Goal: Find specific page/section: Find specific page/section

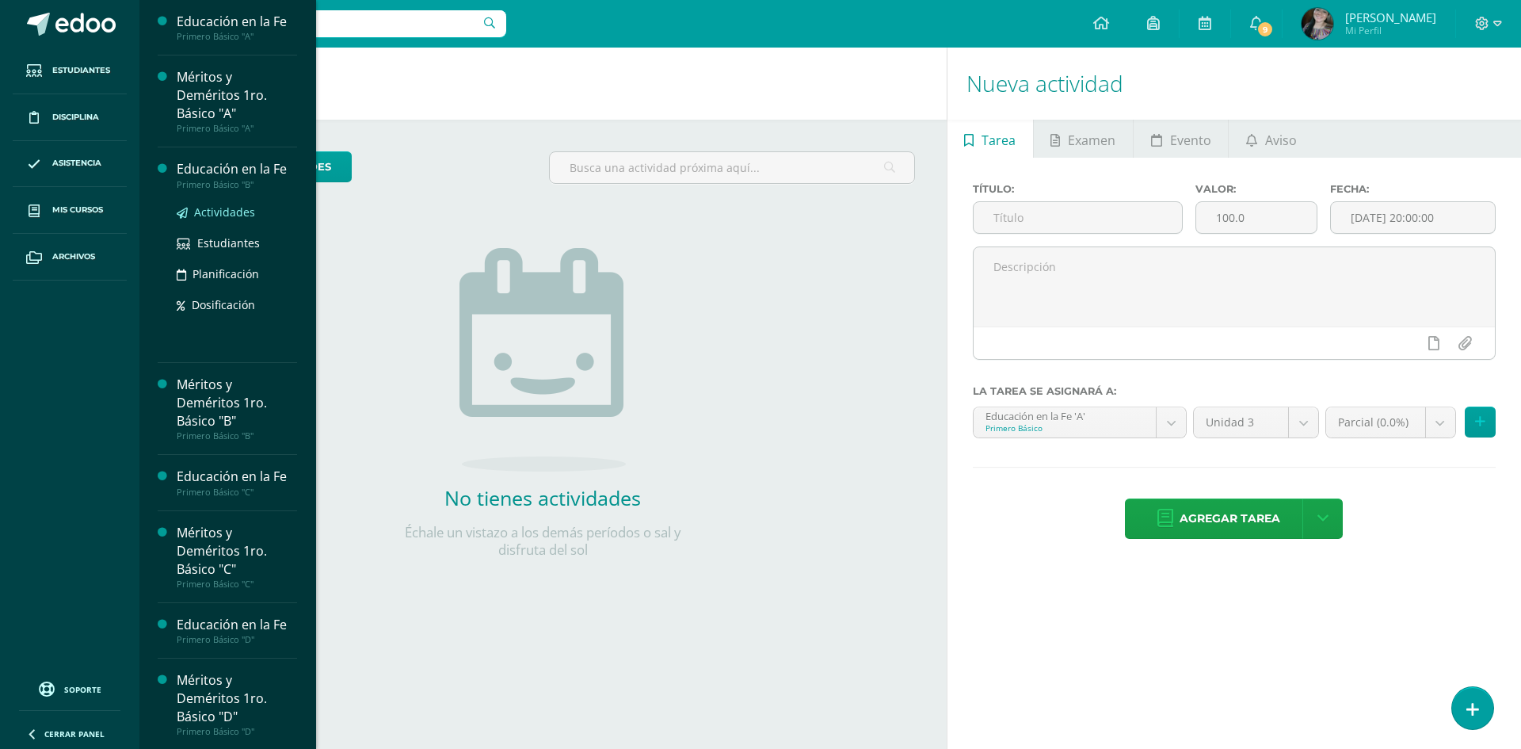
click at [234, 218] on span "Actividades" at bounding box center [224, 211] width 61 height 15
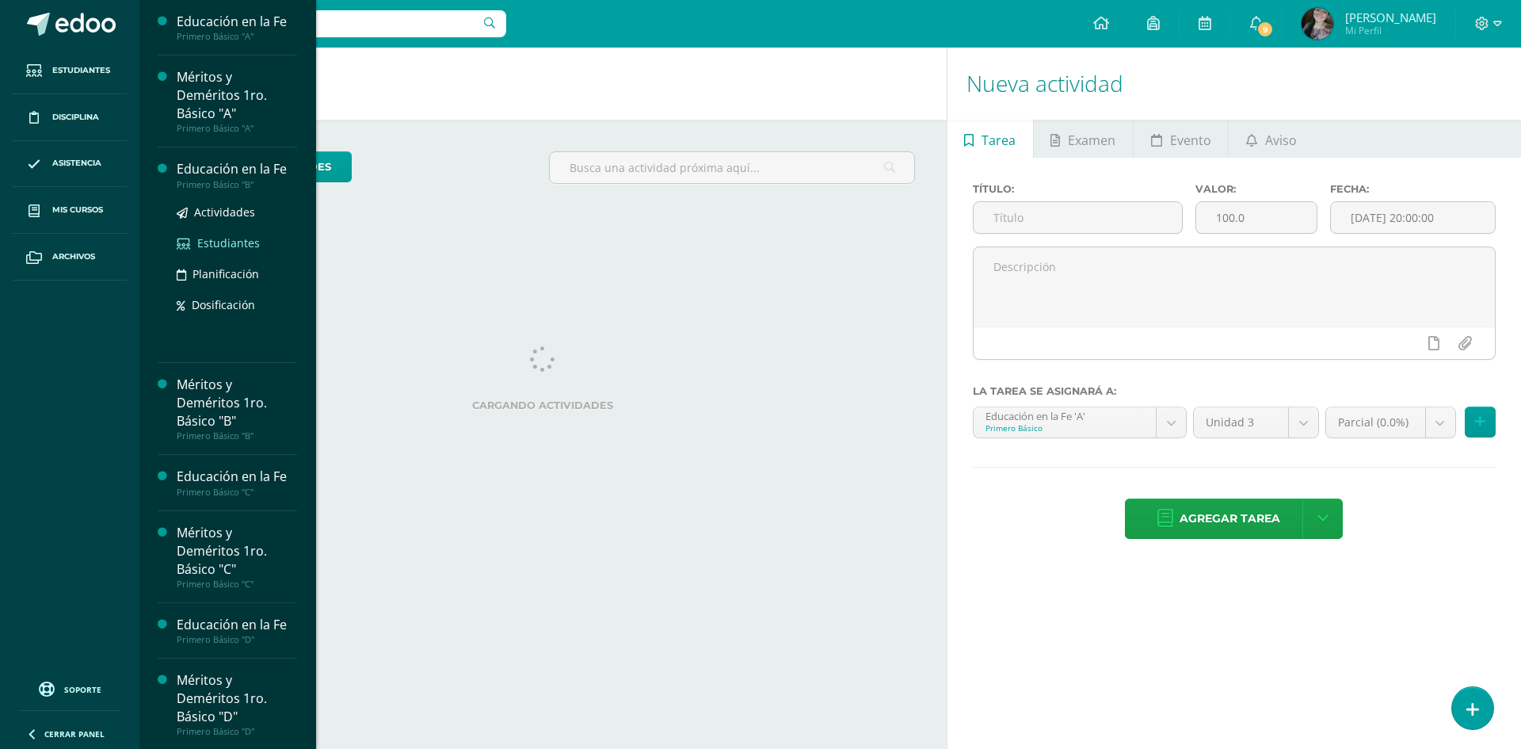
click at [232, 242] on span "Estudiantes" at bounding box center [228, 242] width 63 height 15
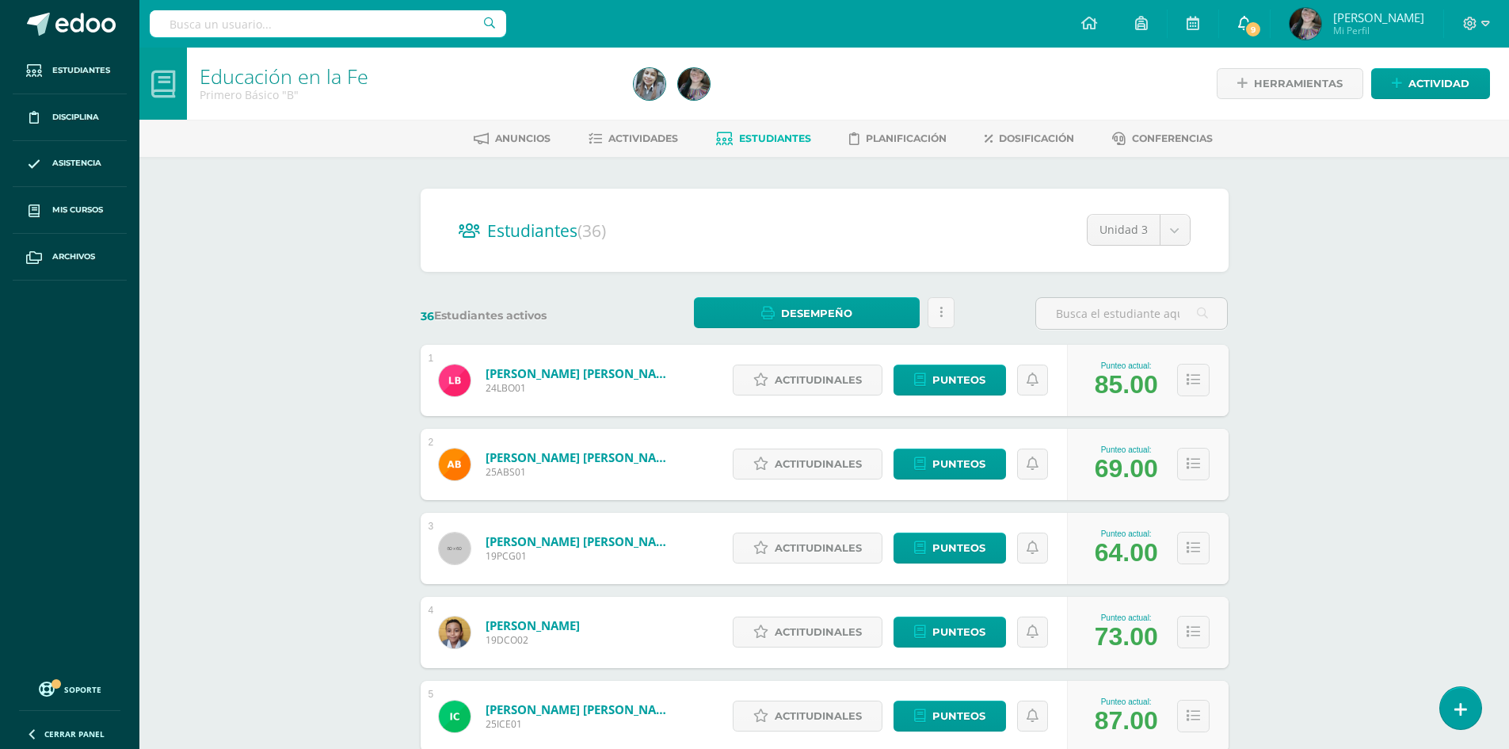
click at [1251, 22] on icon at bounding box center [1244, 23] width 13 height 14
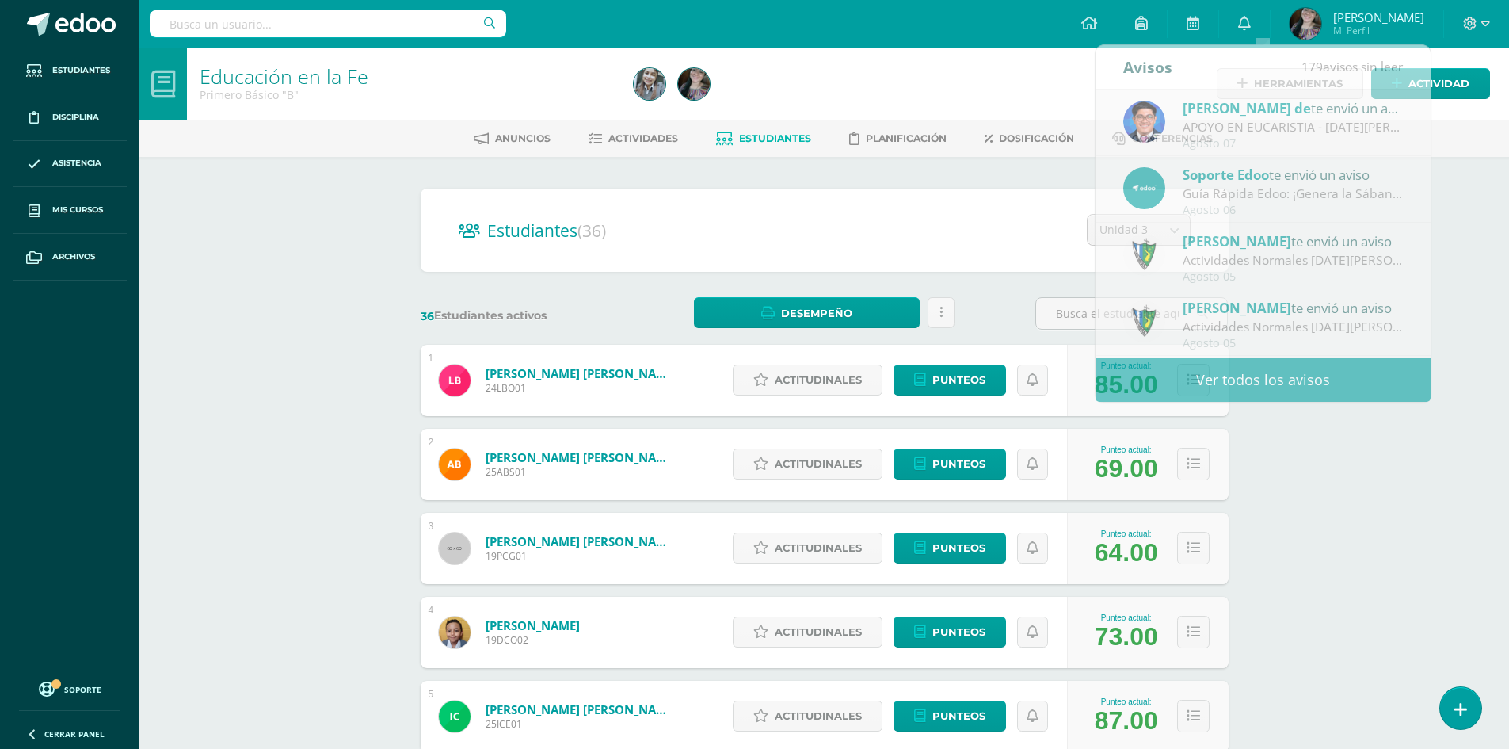
click at [1493, 172] on div "Educación en la Fe Primero Básico "B" Herramientas Detalle de asistencias Activ…" at bounding box center [824, 660] width 1370 height 1224
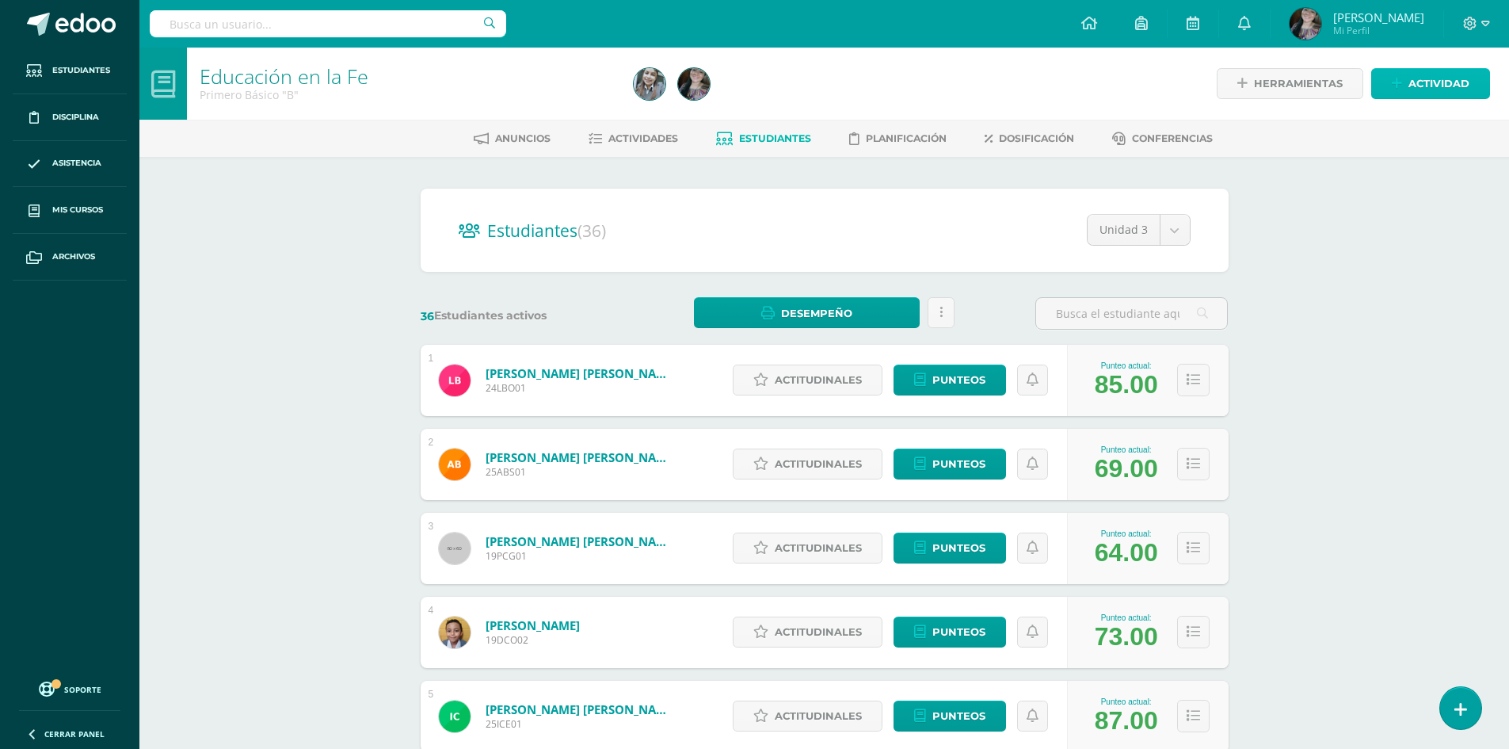
click at [1415, 80] on span "Actividad" at bounding box center [1438, 83] width 61 height 29
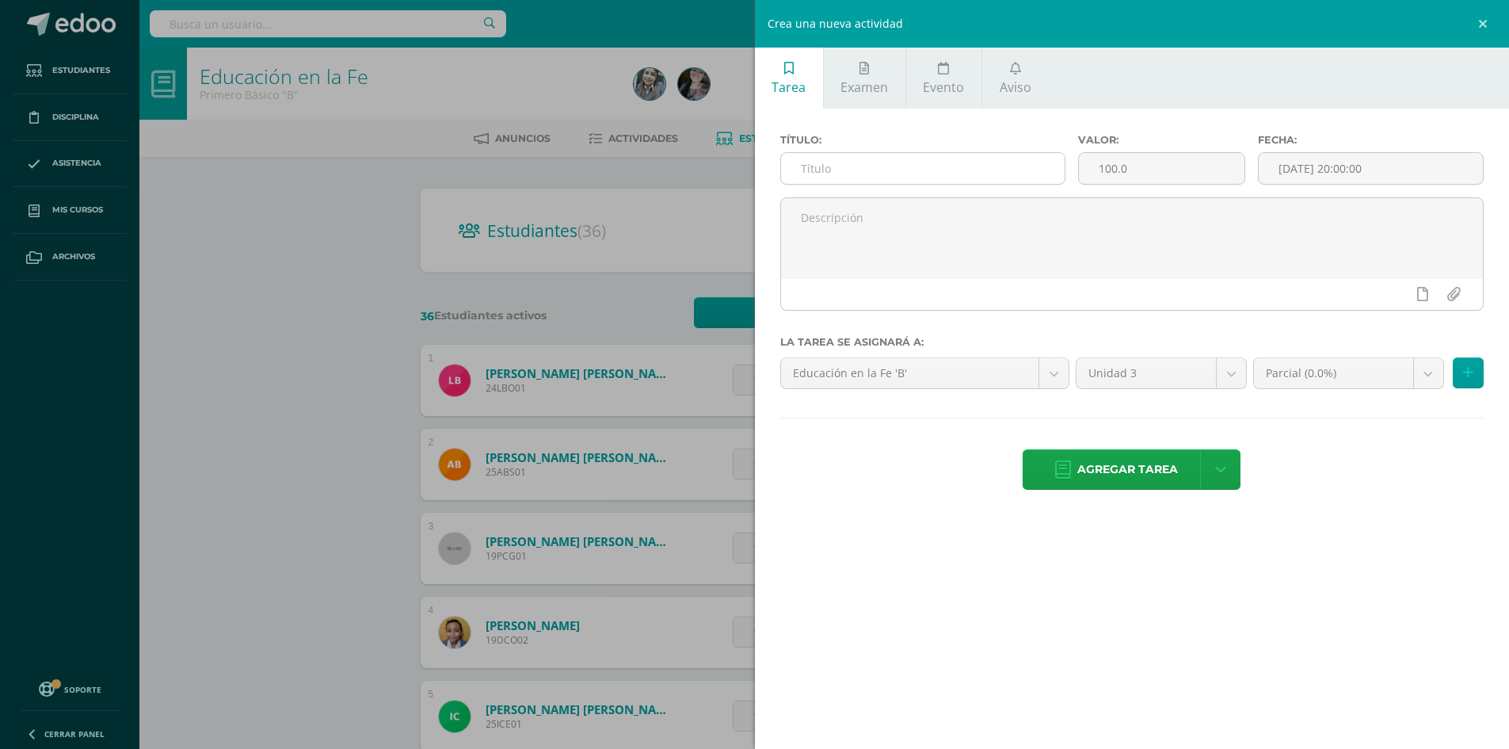
click at [950, 168] on input "text" at bounding box center [923, 168] width 284 height 31
type input "Res"
click at [1016, 68] on icon at bounding box center [1015, 68] width 11 height 13
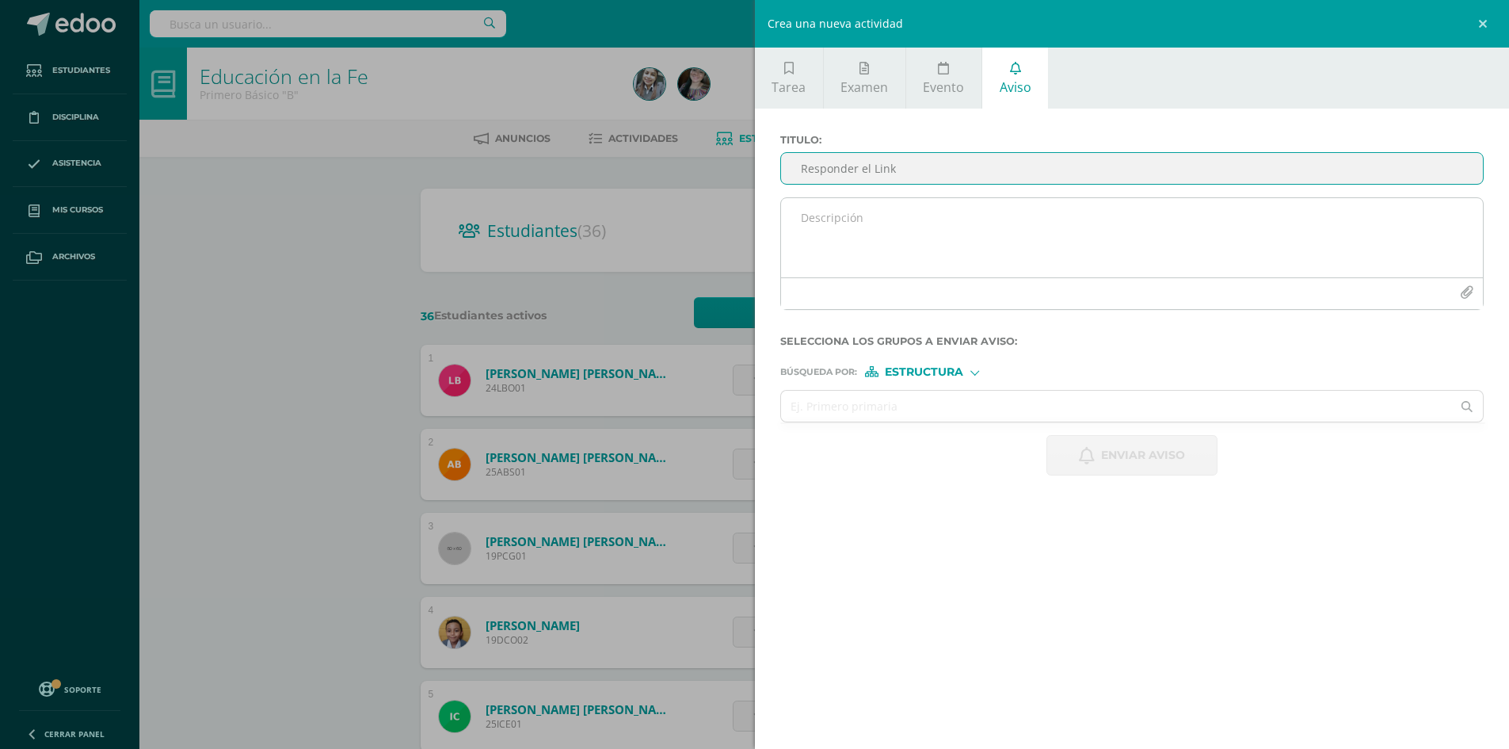
type input "Responder el Link"
click at [839, 237] on textarea at bounding box center [1132, 237] width 703 height 79
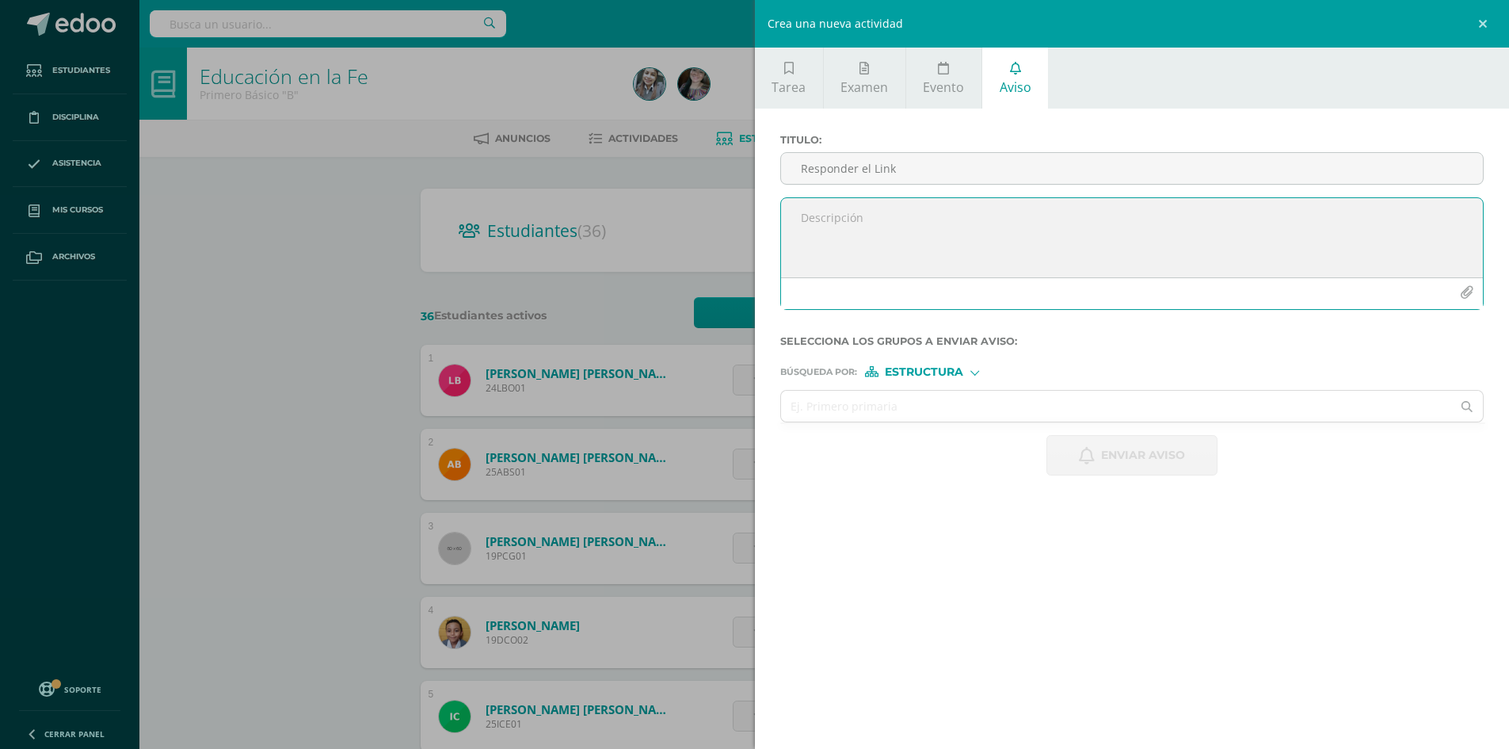
click at [934, 377] on form "Titulo : Responder el Link Selecciona los grupos a enviar aviso : Búsqueda por …" at bounding box center [1132, 304] width 704 height 341
click at [922, 404] on input "text" at bounding box center [1116, 405] width 671 height 31
type input "Primerro"
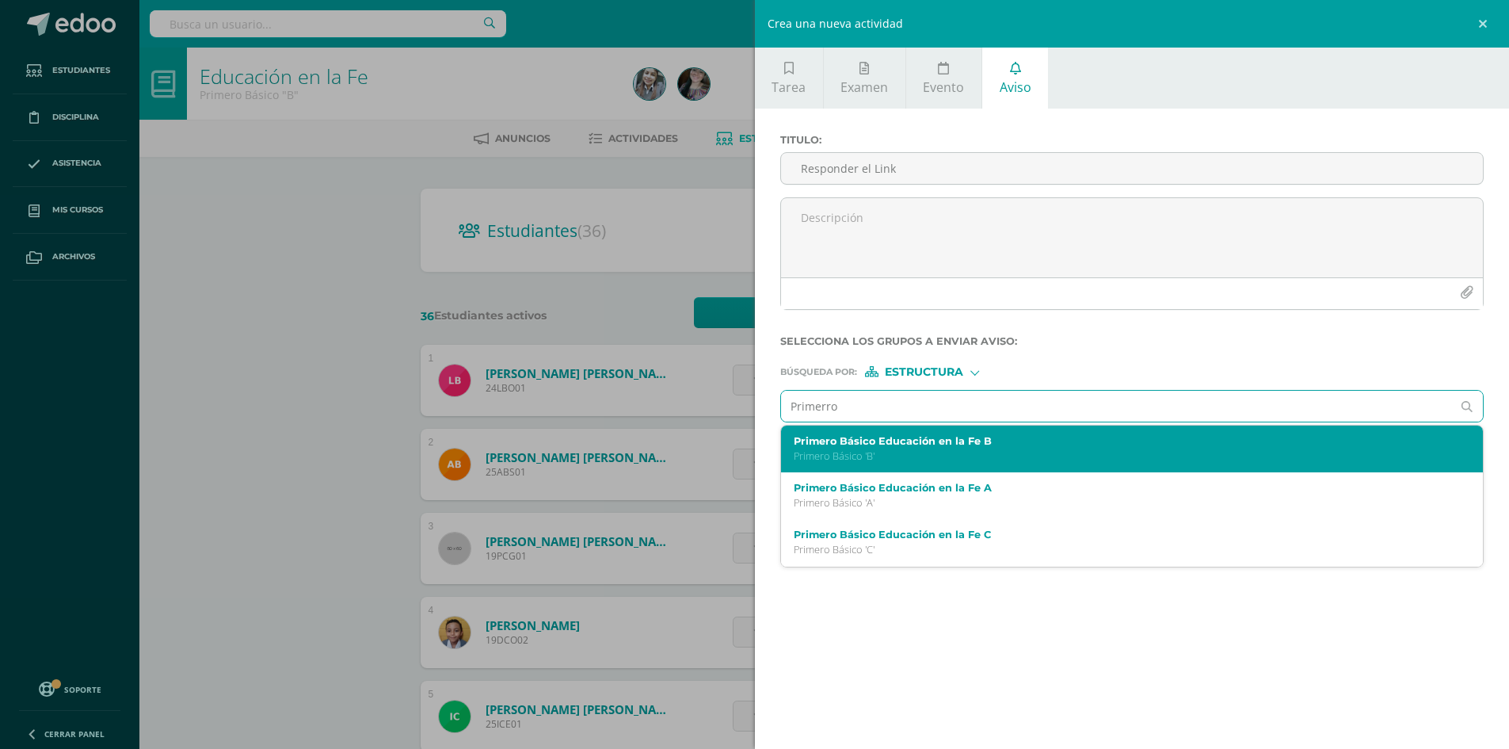
click at [912, 466] on div "Primero Básico Educación en la Fe B Primero Básico 'B'" at bounding box center [1132, 448] width 703 height 47
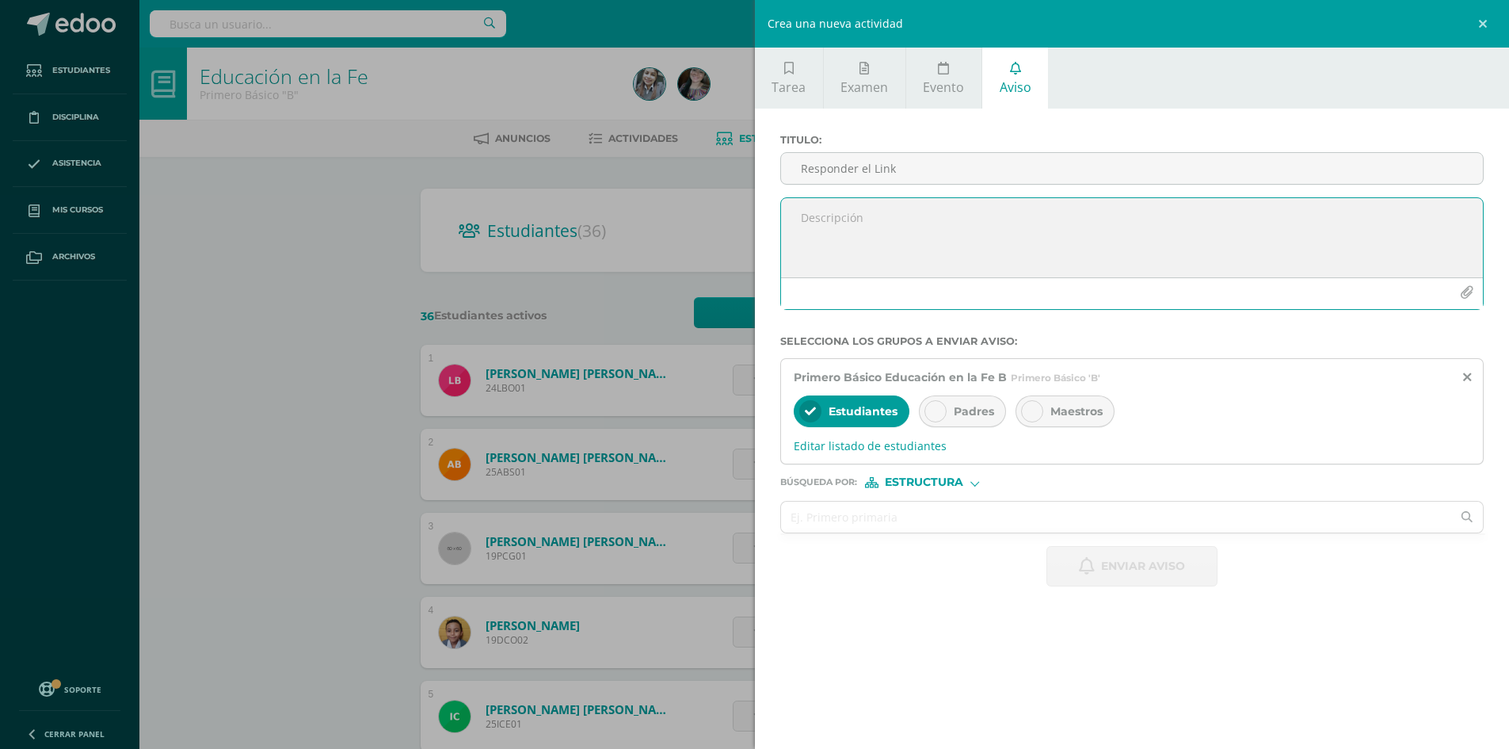
click at [821, 205] on textarea at bounding box center [1132, 237] width 703 height 79
paste textarea "[URL][DOMAIN_NAME]"
type textarea "[URL][DOMAIN_NAME]"
click at [1139, 571] on span "Enviar aviso" at bounding box center [1143, 566] width 84 height 39
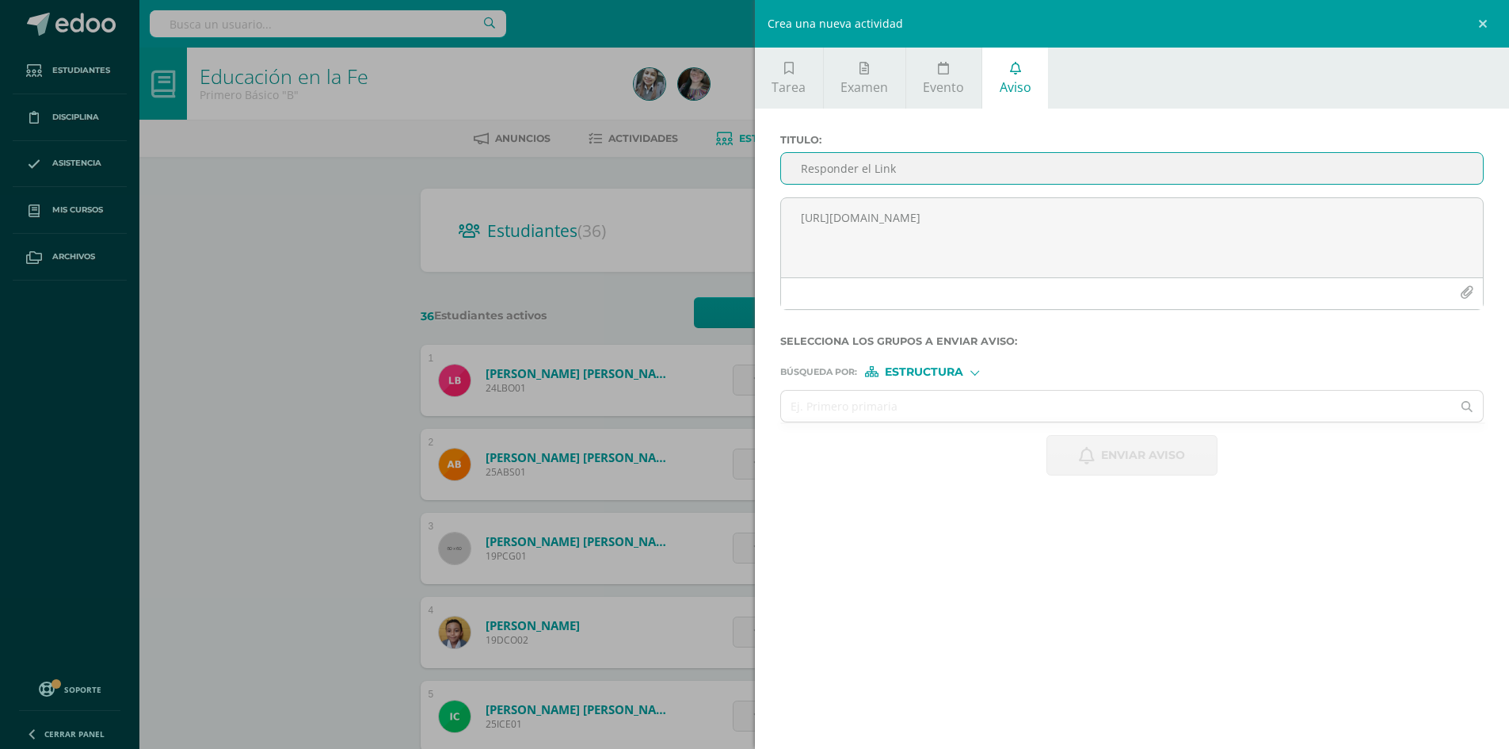
click at [868, 183] on input "Responder el Link" at bounding box center [1132, 168] width 703 height 31
type input "A"
type input "|"
click at [817, 165] on input "|" at bounding box center [1132, 168] width 703 height 31
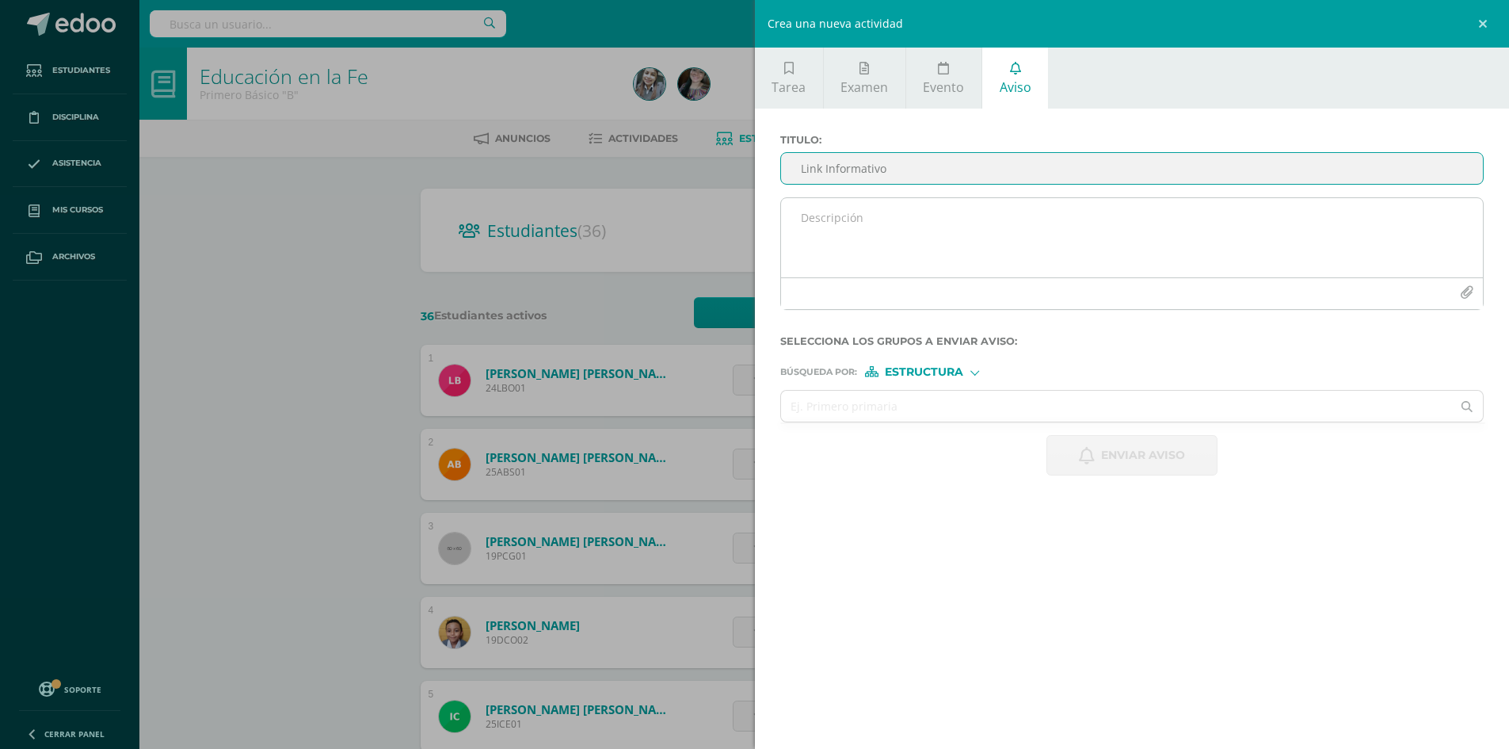
type input "Link Informativo"
click at [832, 246] on textarea at bounding box center [1132, 237] width 703 height 79
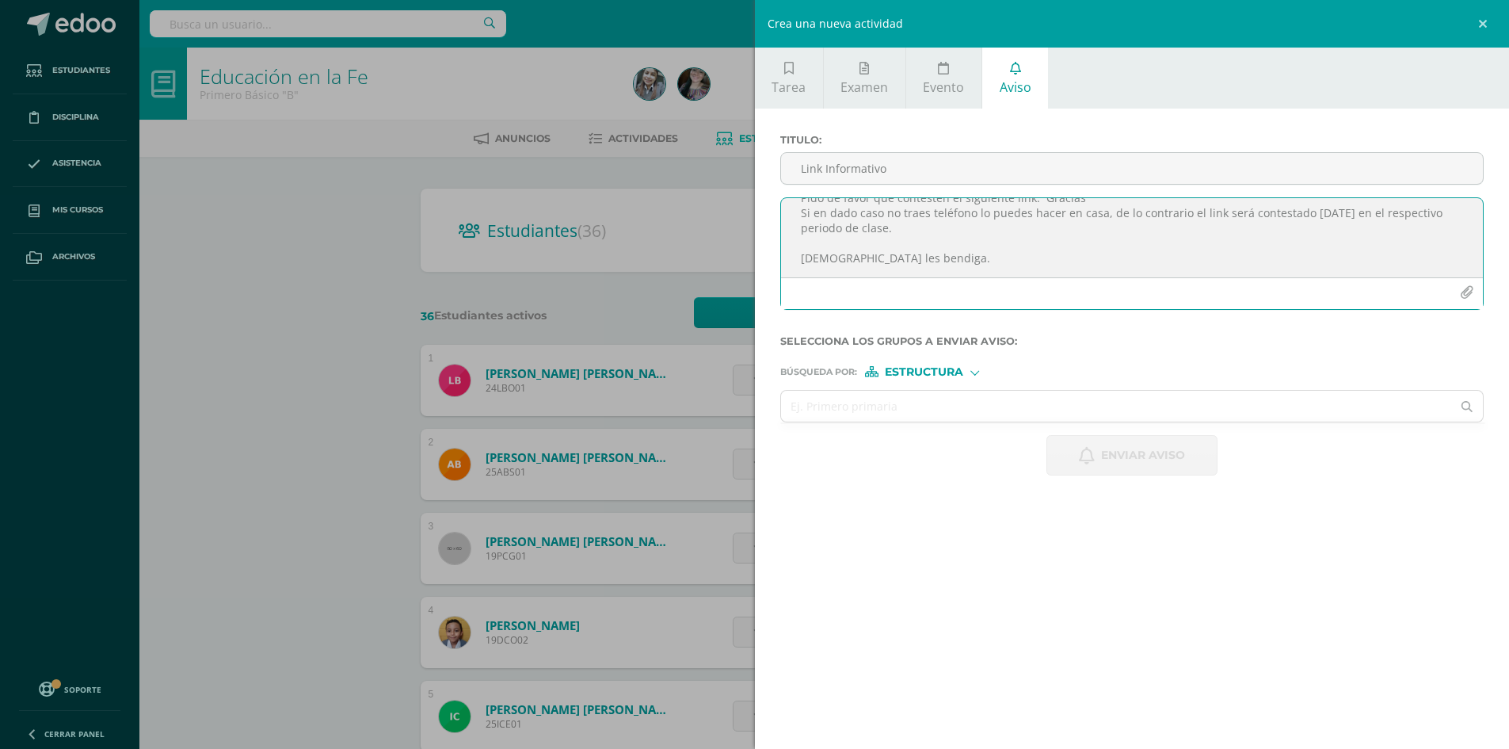
scroll to position [68, 0]
paste textarea "[URL][DOMAIN_NAME]"
type textarea "Buen día apreciables estudiantes, es un gusto dirigirme a ustedes en este inici…"
click at [1462, 284] on button "button" at bounding box center [1466, 292] width 31 height 31
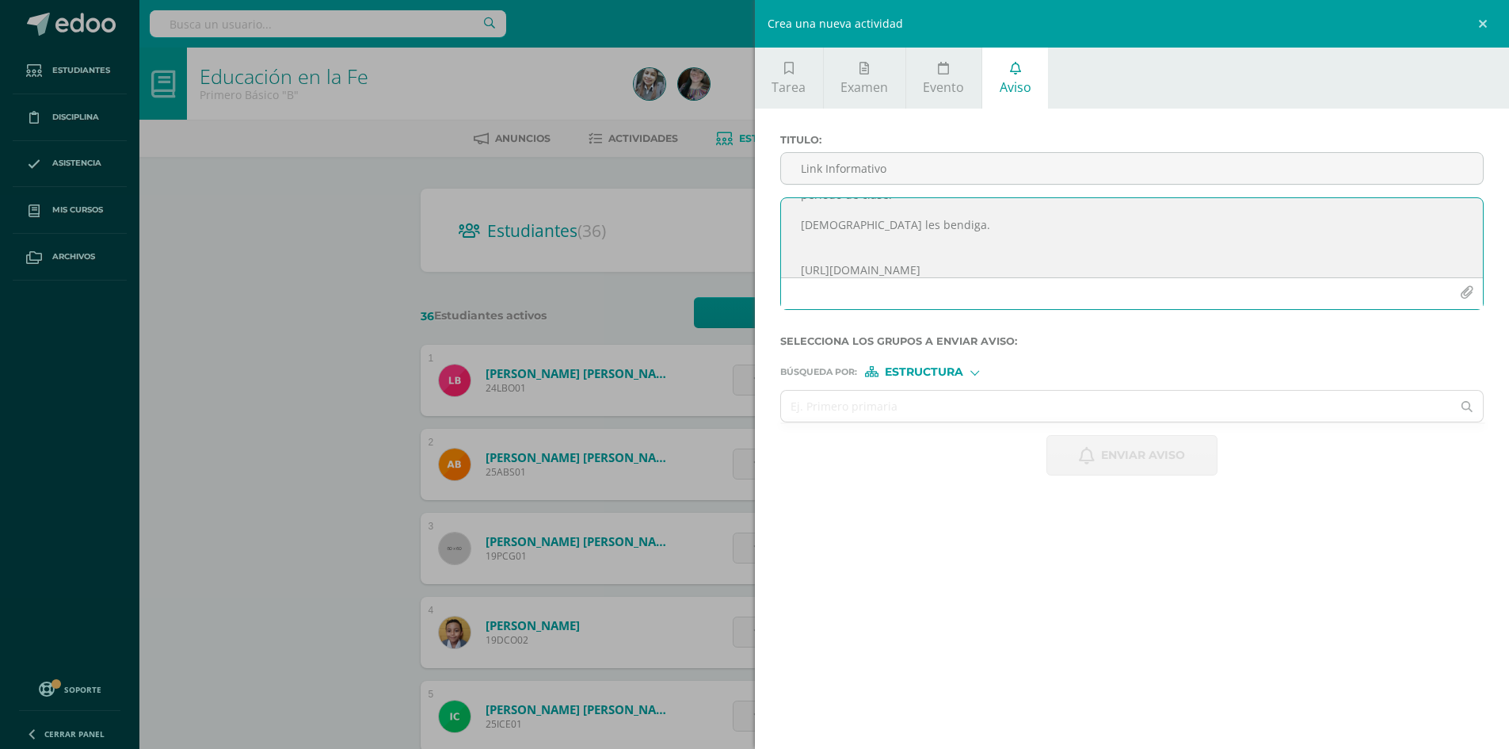
click at [901, 371] on span "Estructura" at bounding box center [924, 372] width 78 height 9
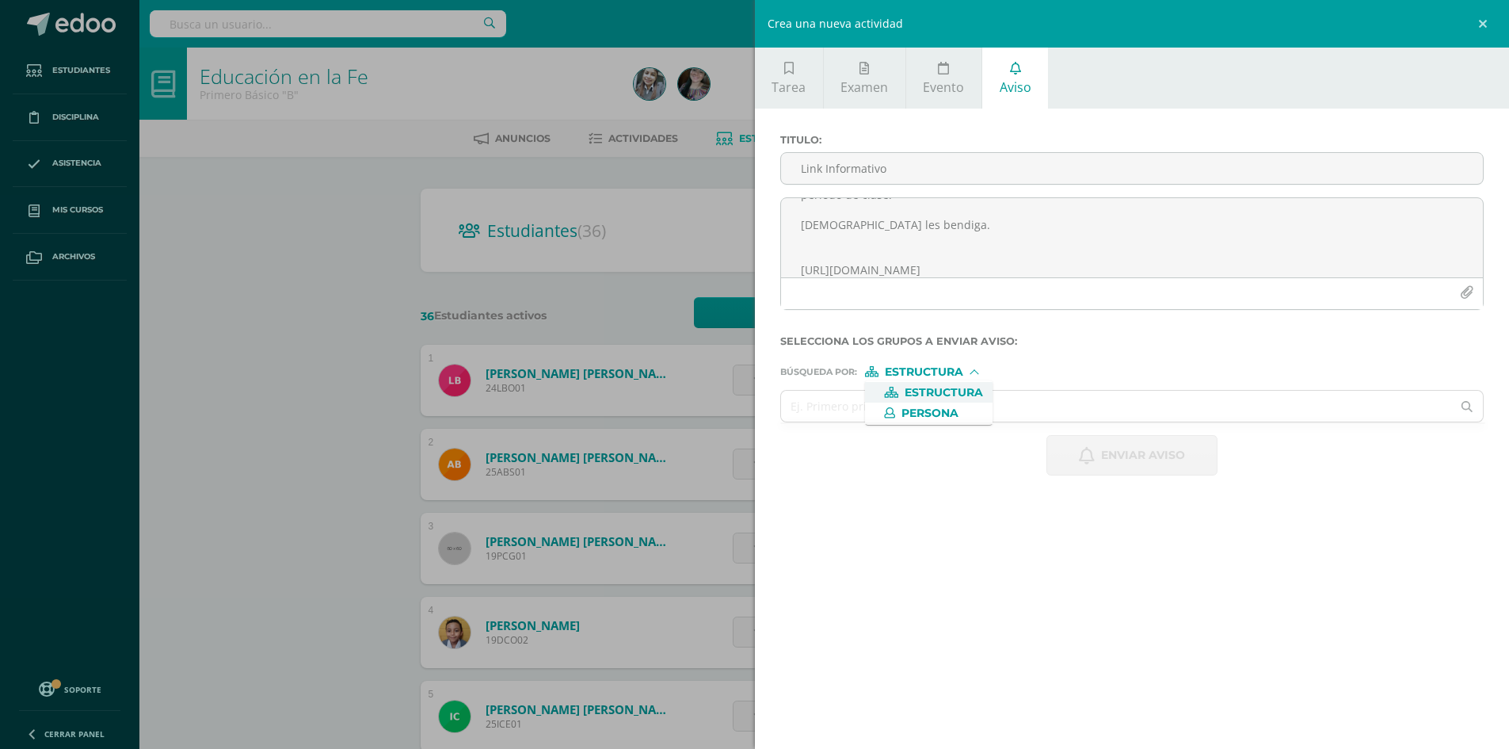
click at [870, 394] on span "Estructura" at bounding box center [929, 392] width 128 height 21
click at [851, 397] on input "text" at bounding box center [1116, 405] width 671 height 31
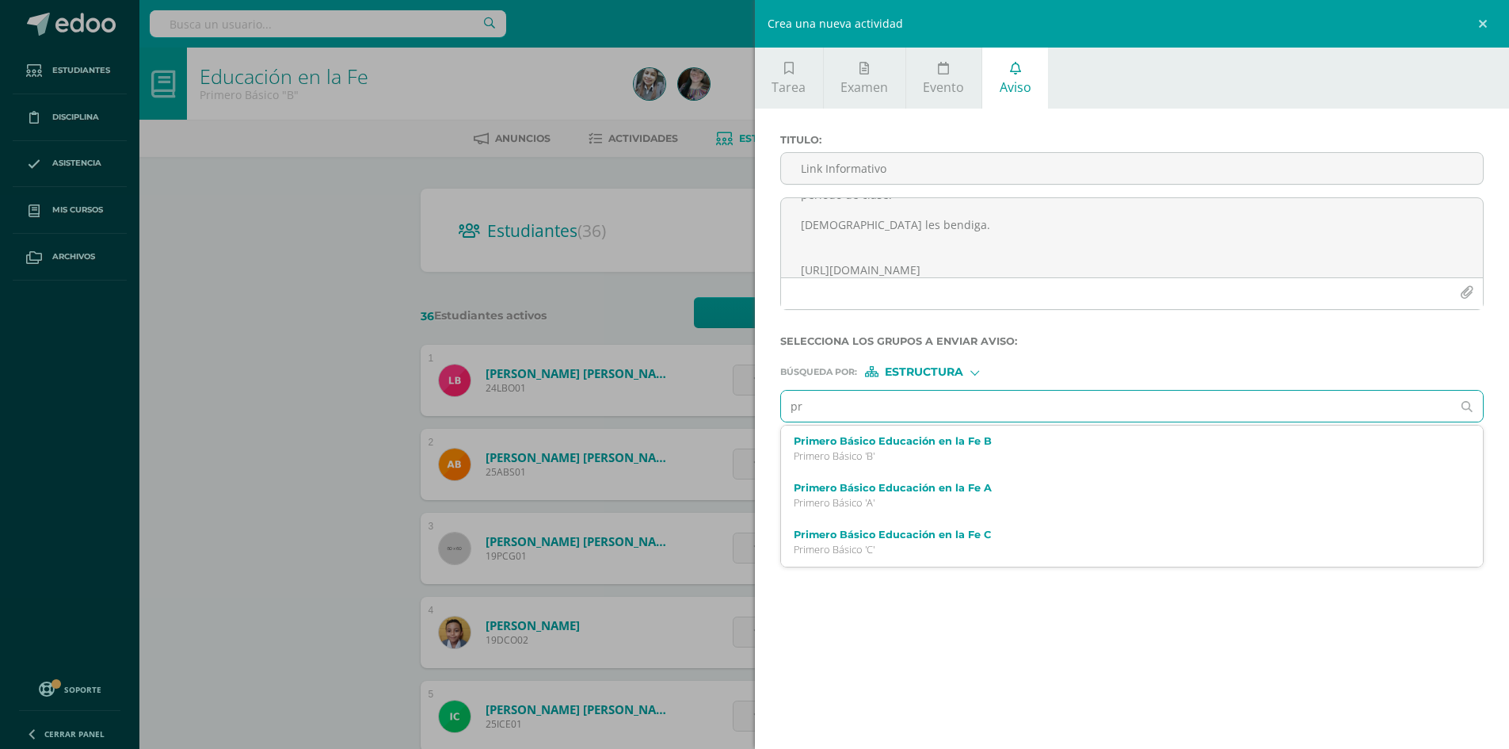
type input "pri"
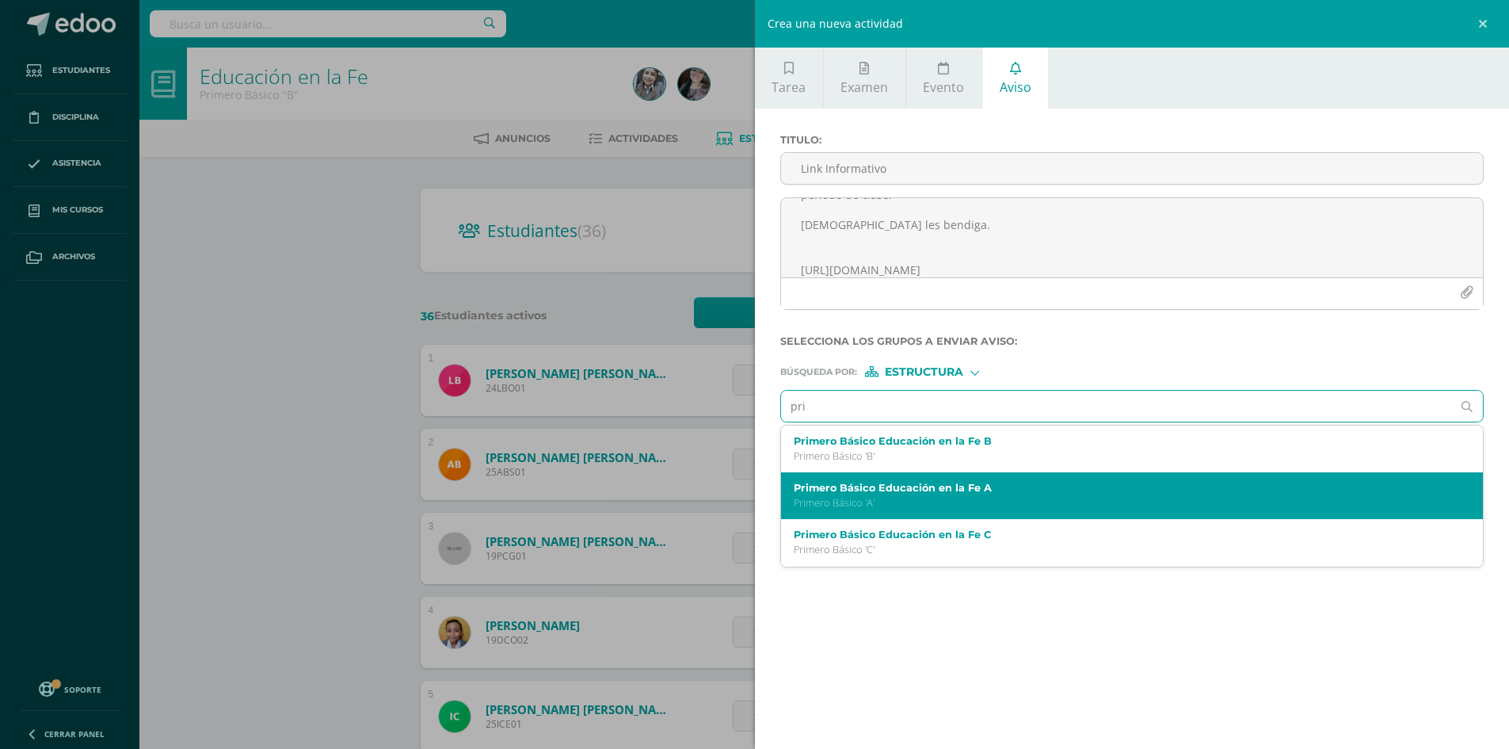
click at [871, 486] on label "Primero Básico Educación en la Fe A" at bounding box center [1117, 488] width 646 height 12
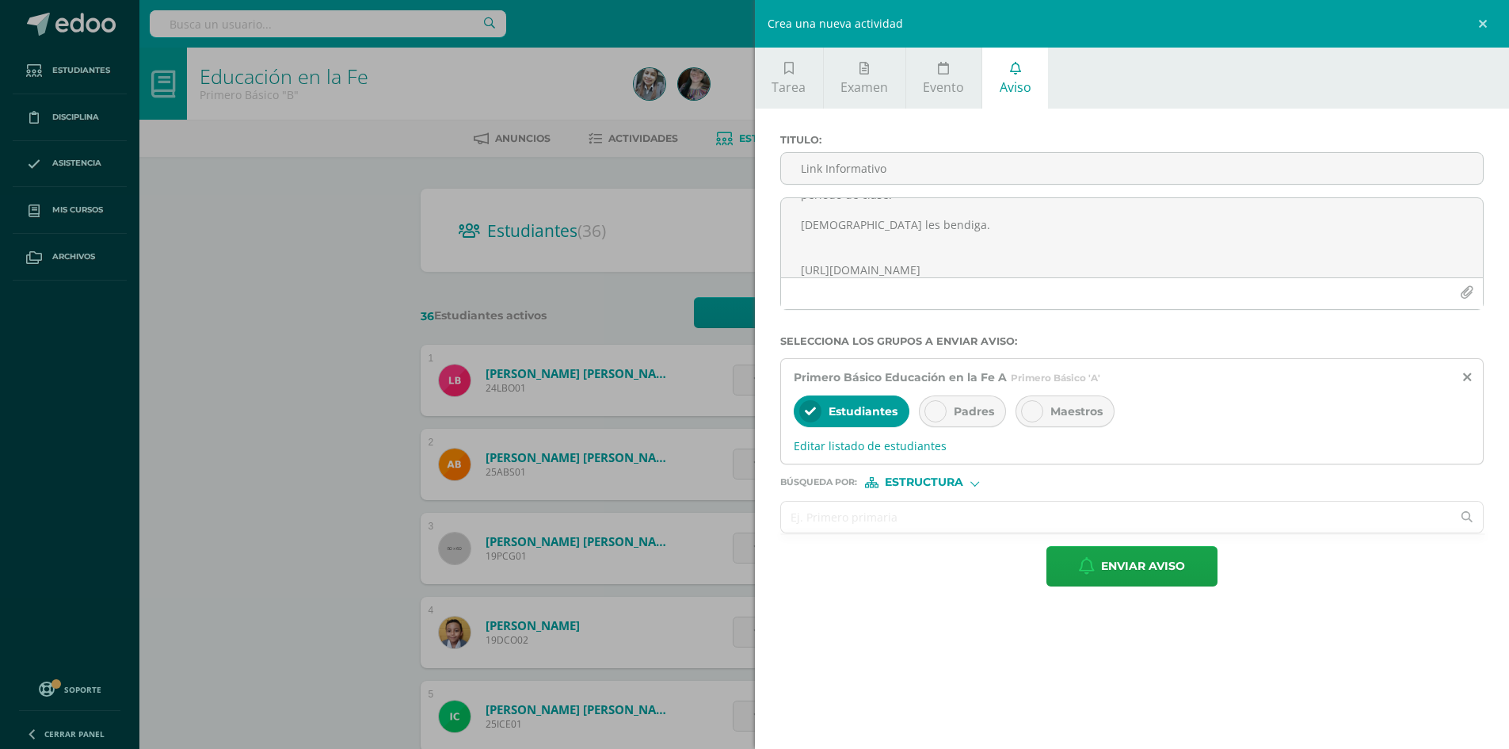
click at [887, 520] on input "text" at bounding box center [1116, 516] width 671 height 31
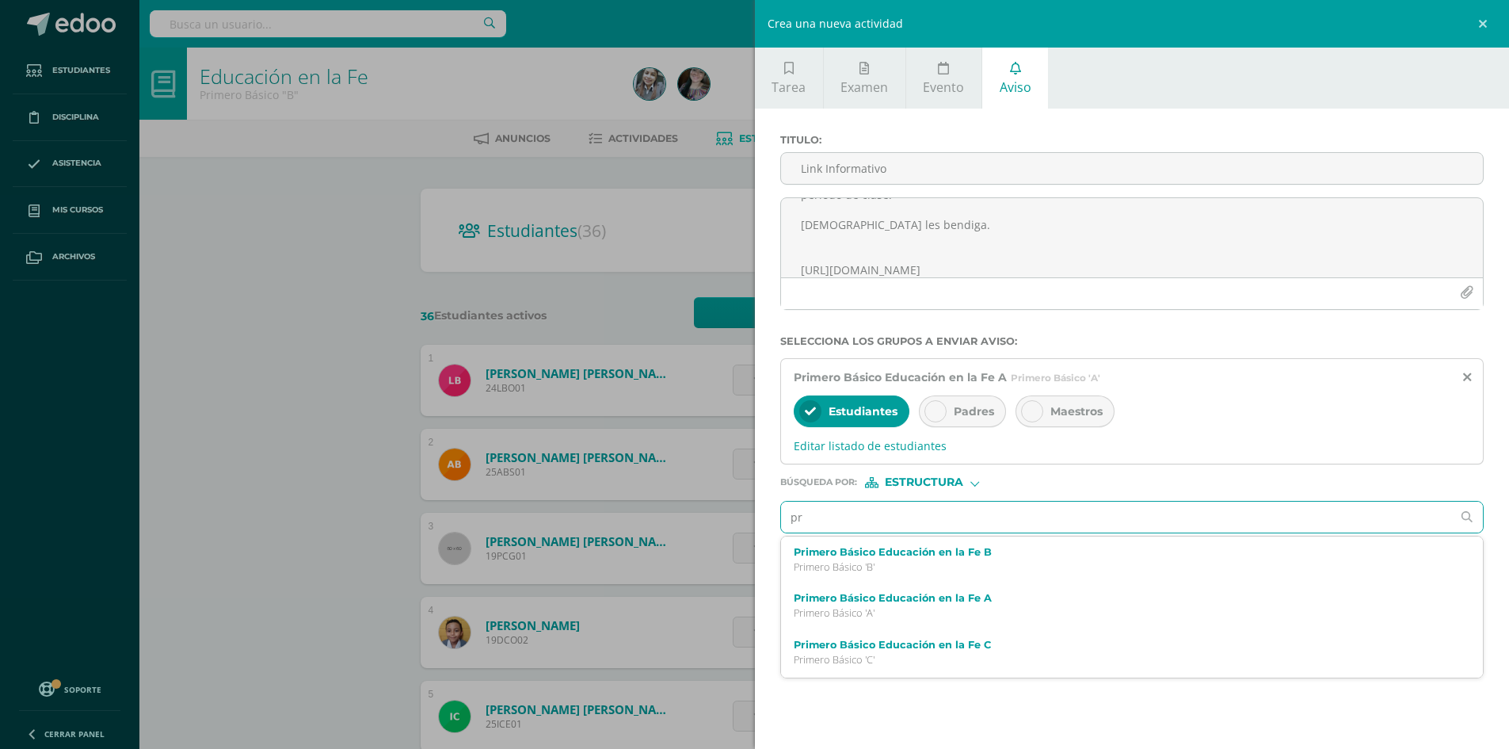
type input "pri"
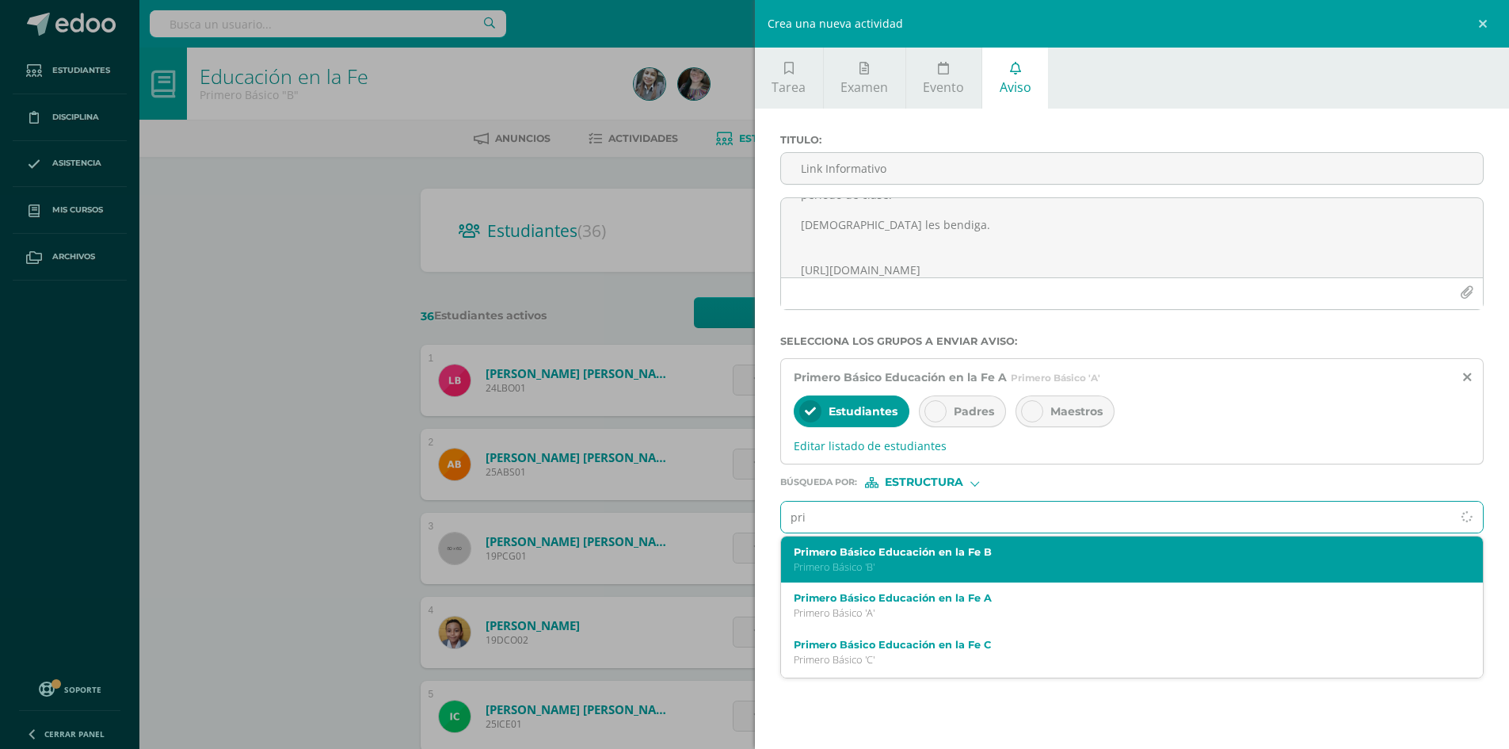
click at [866, 569] on p "Primero Básico 'B'" at bounding box center [1117, 566] width 646 height 13
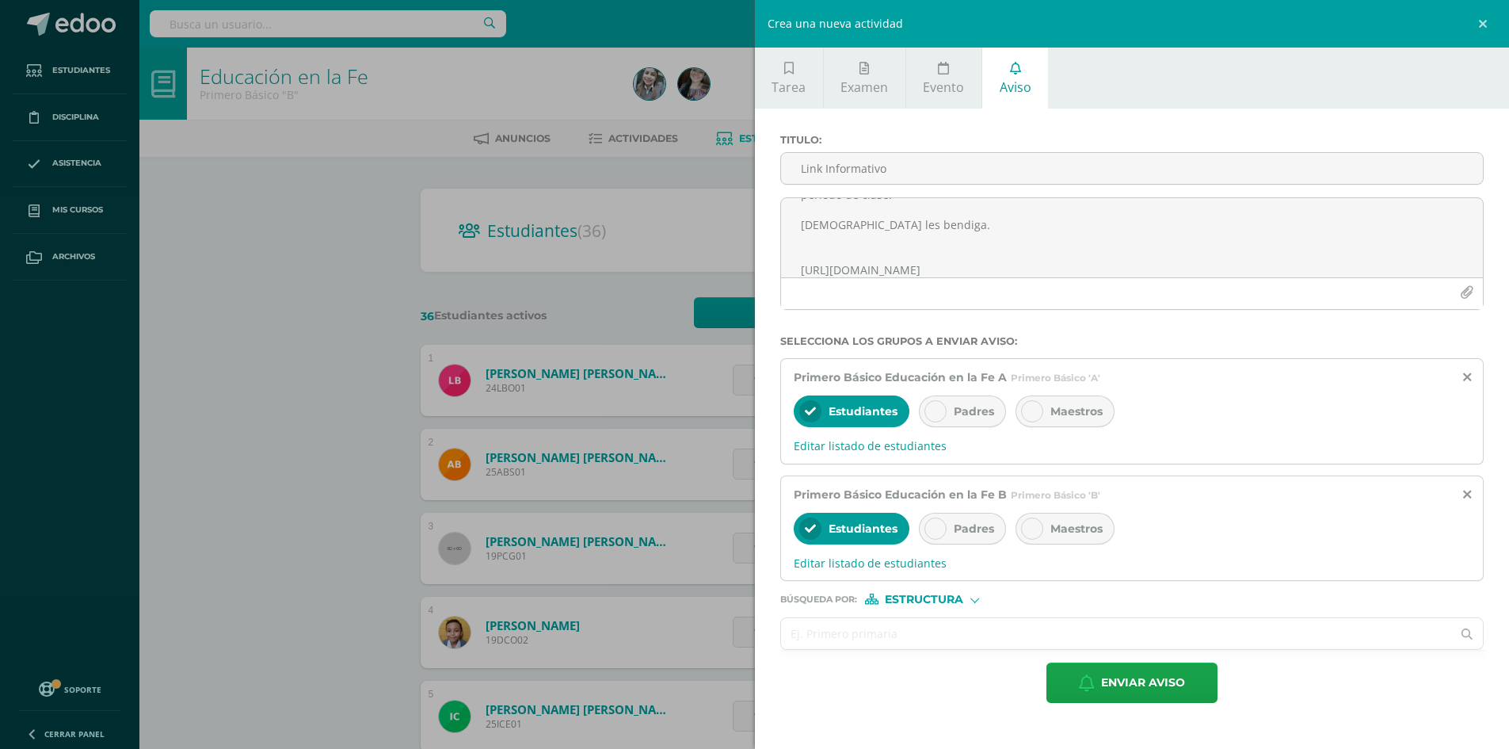
click at [844, 631] on input "text" at bounding box center [1116, 633] width 671 height 31
click at [799, 525] on div at bounding box center [810, 528] width 22 height 22
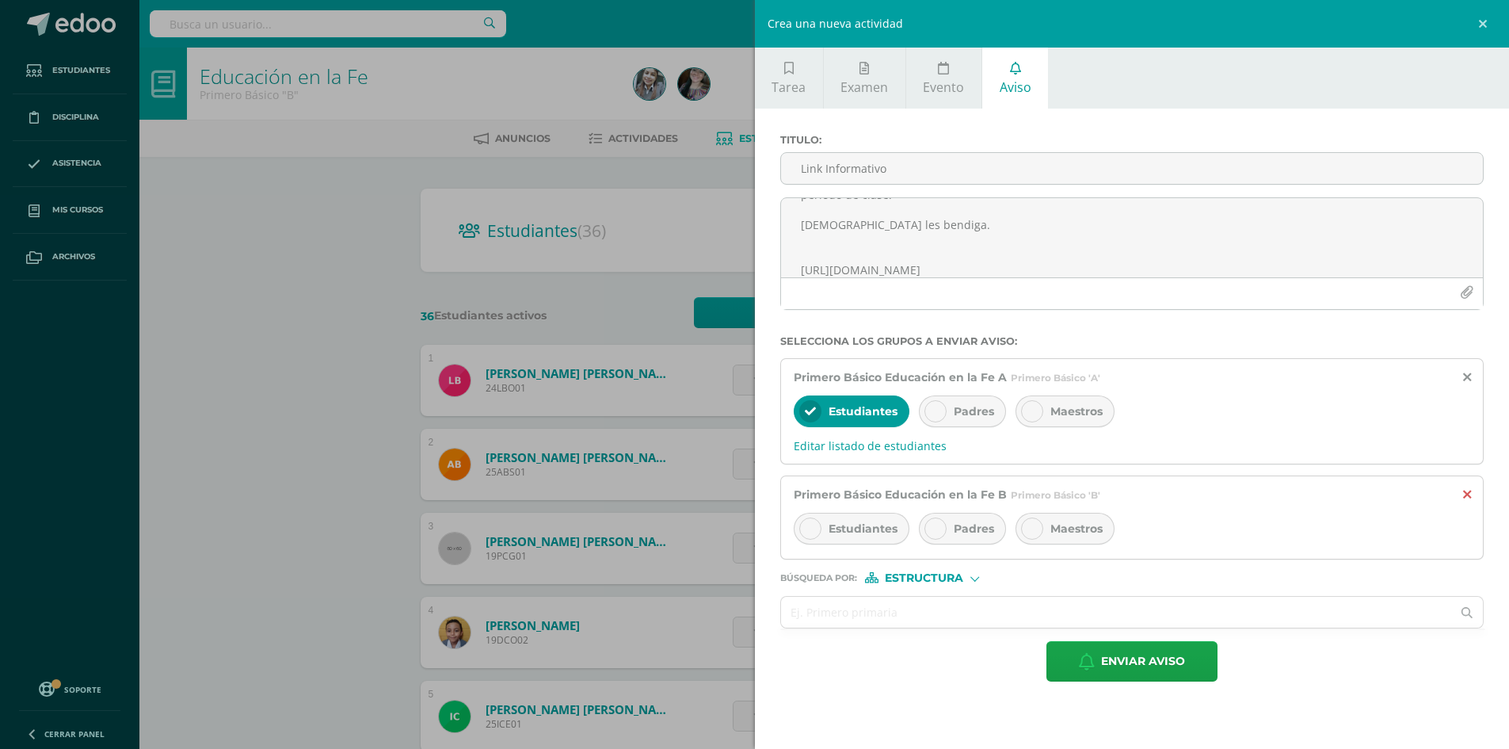
click at [1466, 489] on icon at bounding box center [1467, 494] width 8 height 13
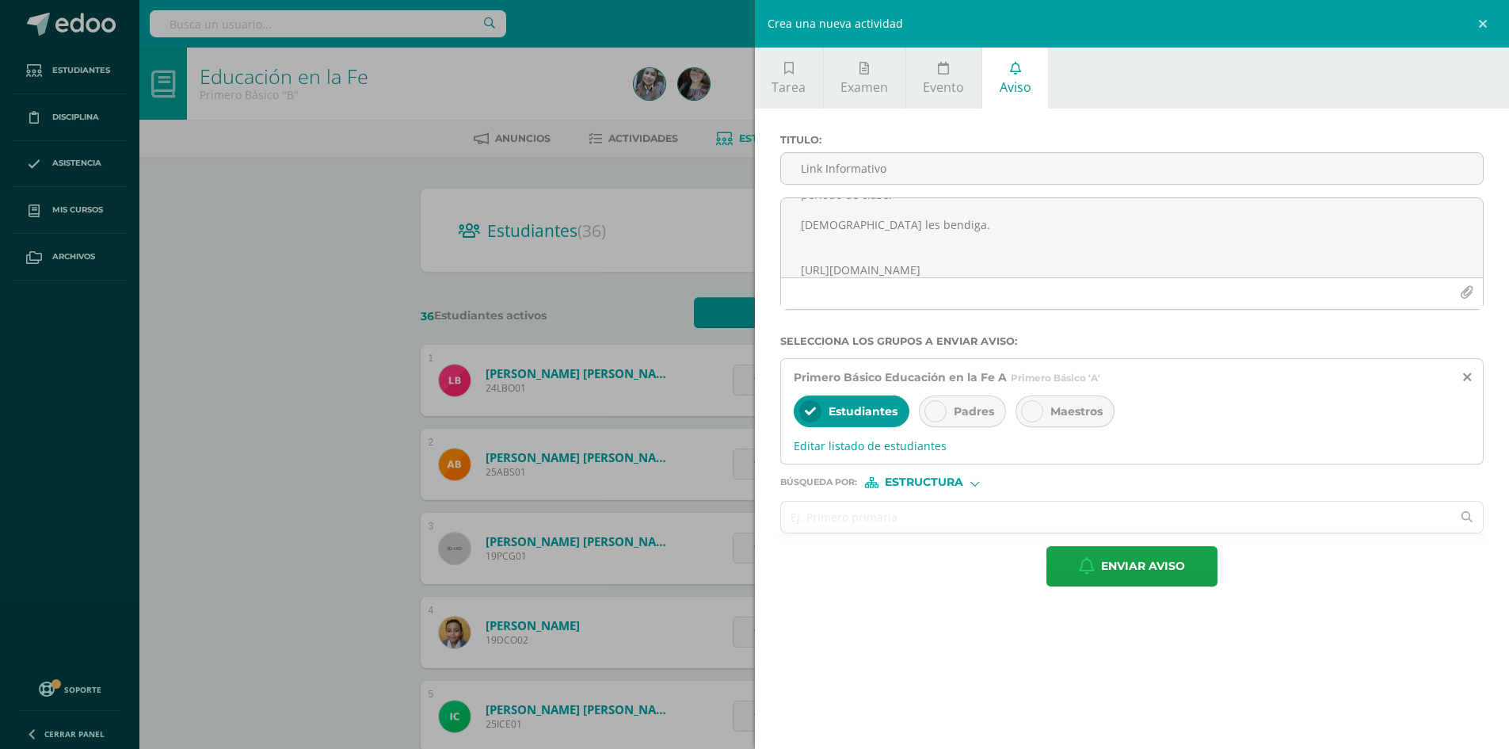
click at [991, 528] on input "text" at bounding box center [1116, 516] width 671 height 31
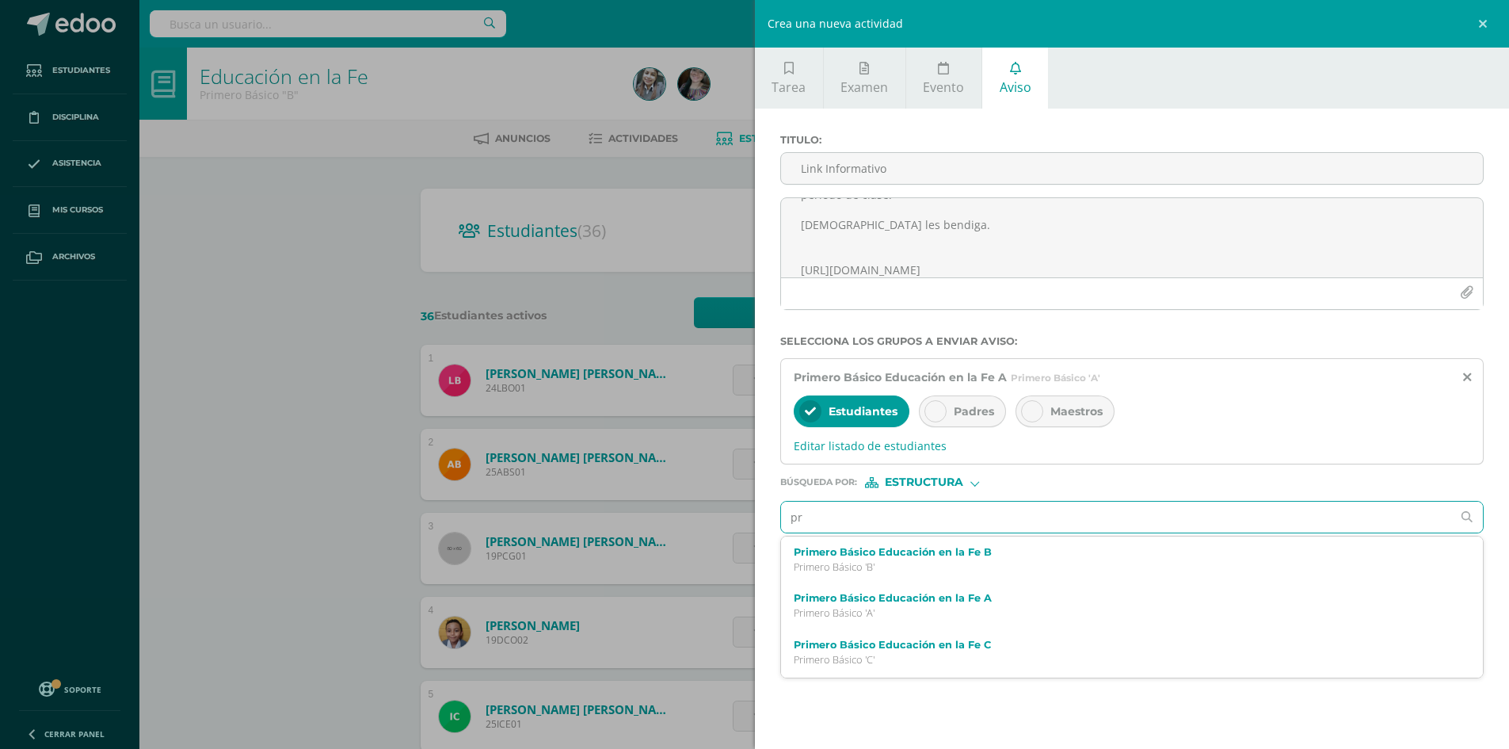
type input "pri"
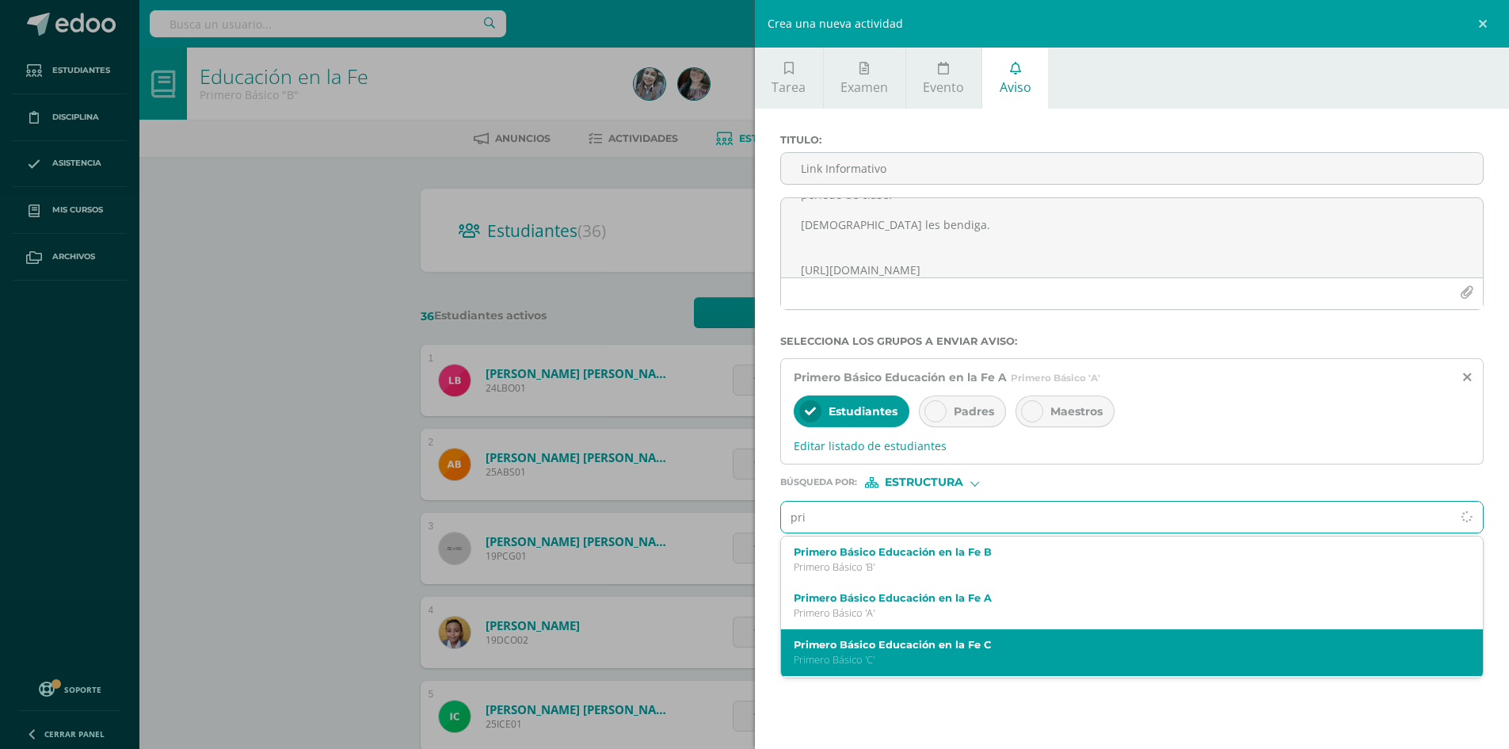
click at [933, 646] on label "Primero Básico Educación en la Fe C" at bounding box center [1117, 644] width 646 height 12
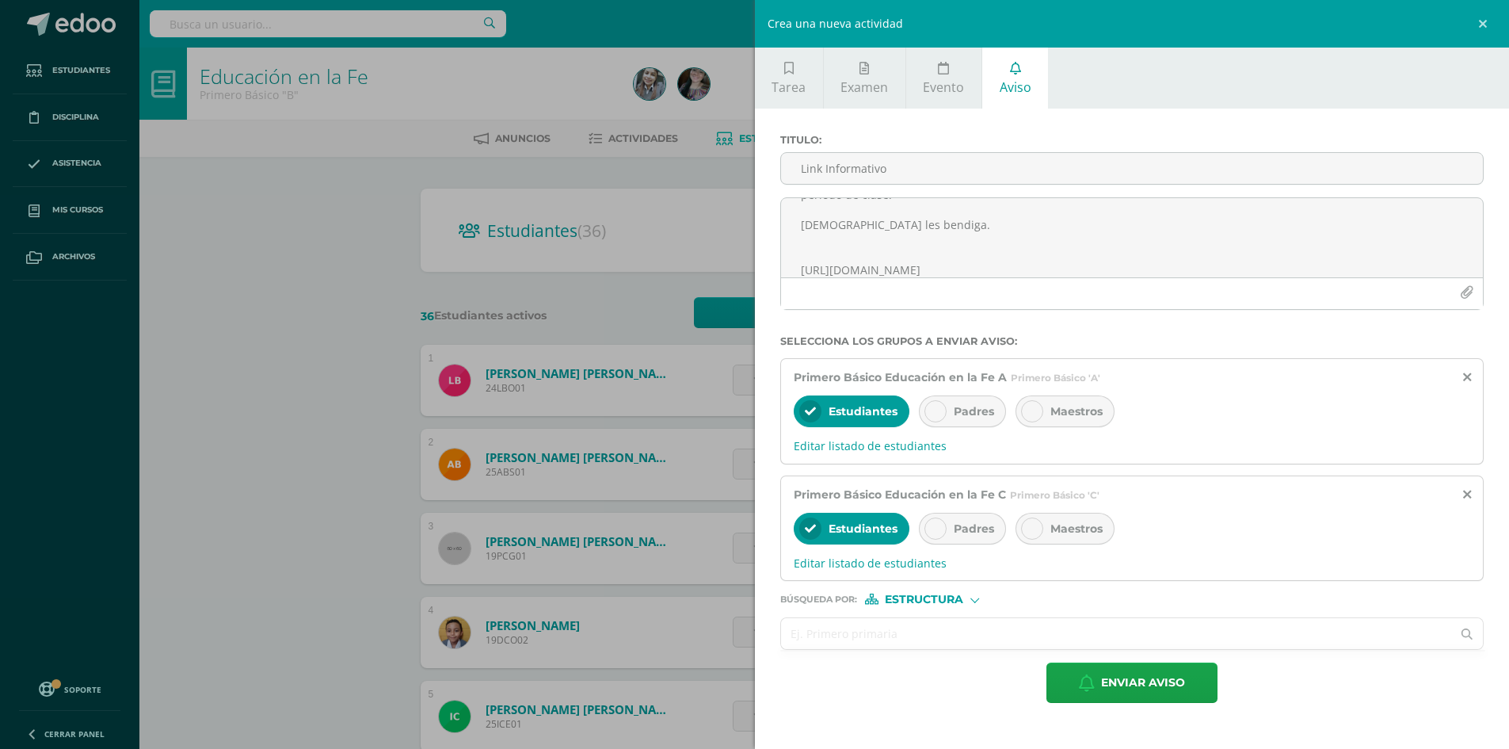
click at [859, 630] on input "text" at bounding box center [1116, 633] width 671 height 31
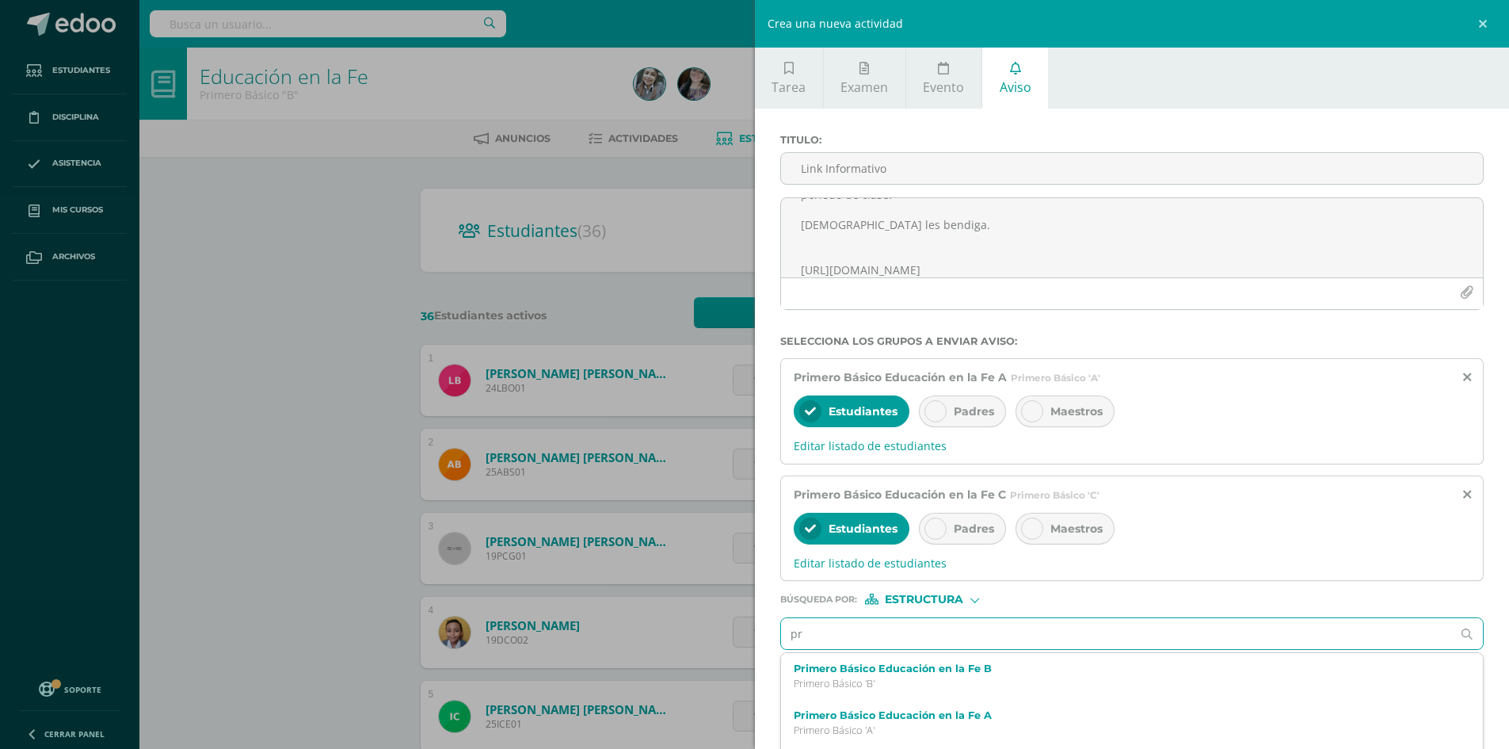
type input "pri"
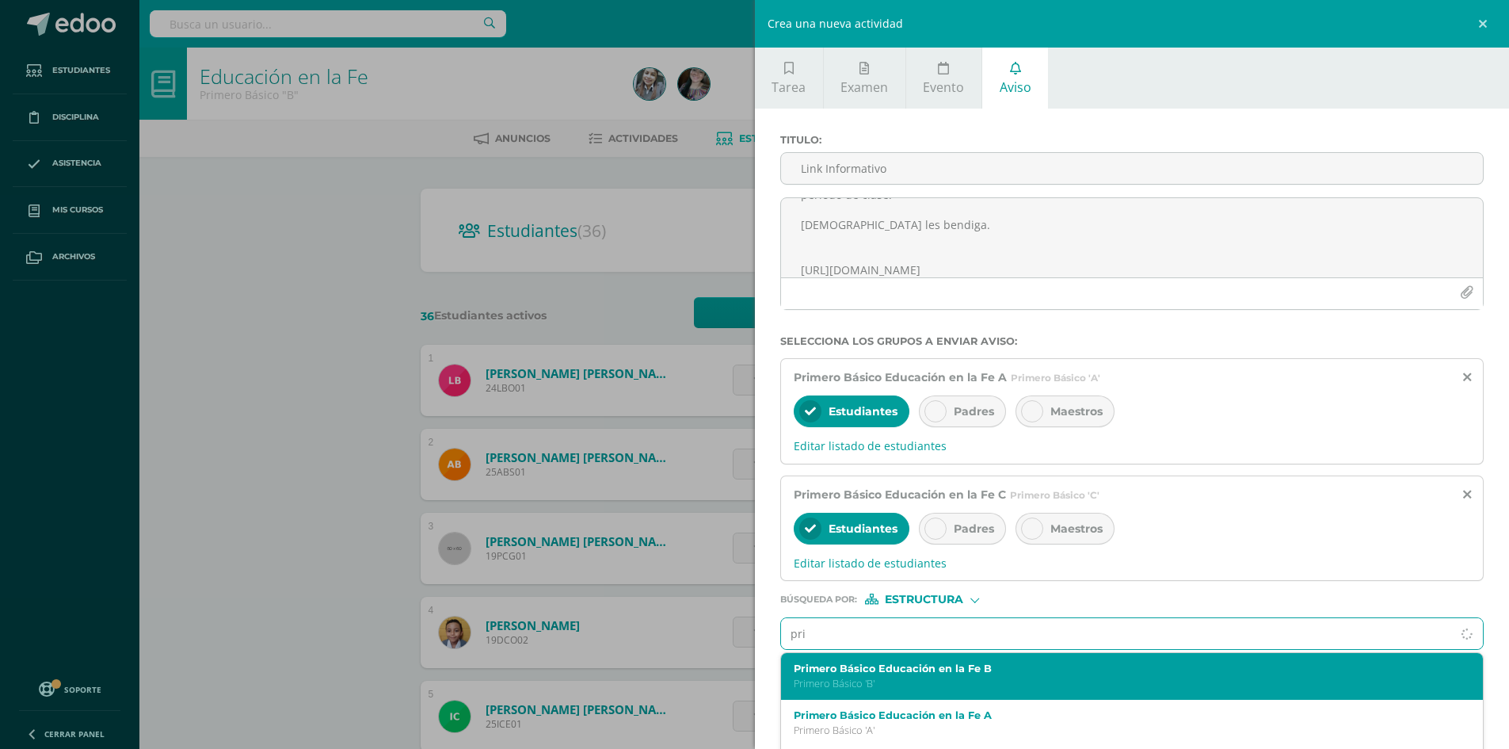
scroll to position [79, 0]
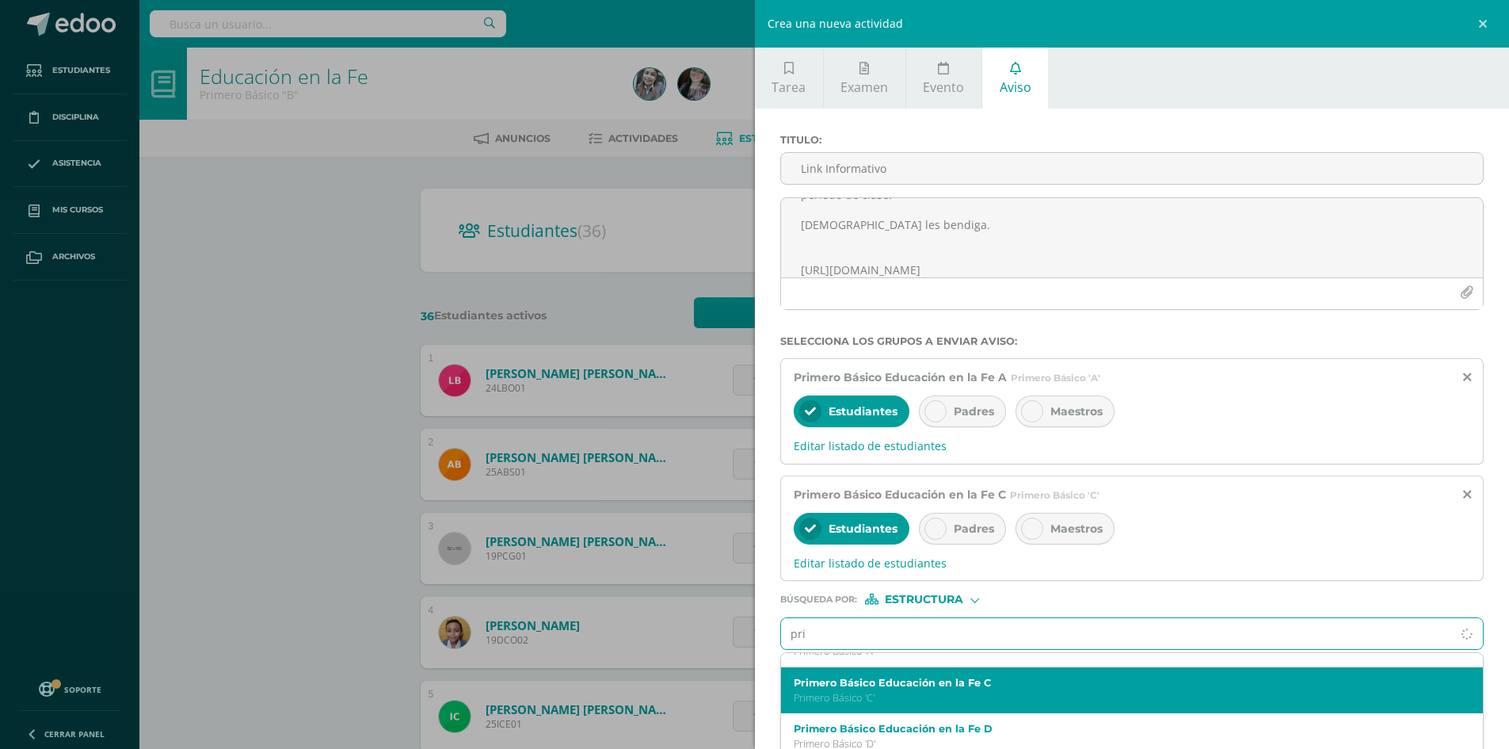
click at [922, 691] on p "Primero Básico 'C'" at bounding box center [1117, 697] width 646 height 13
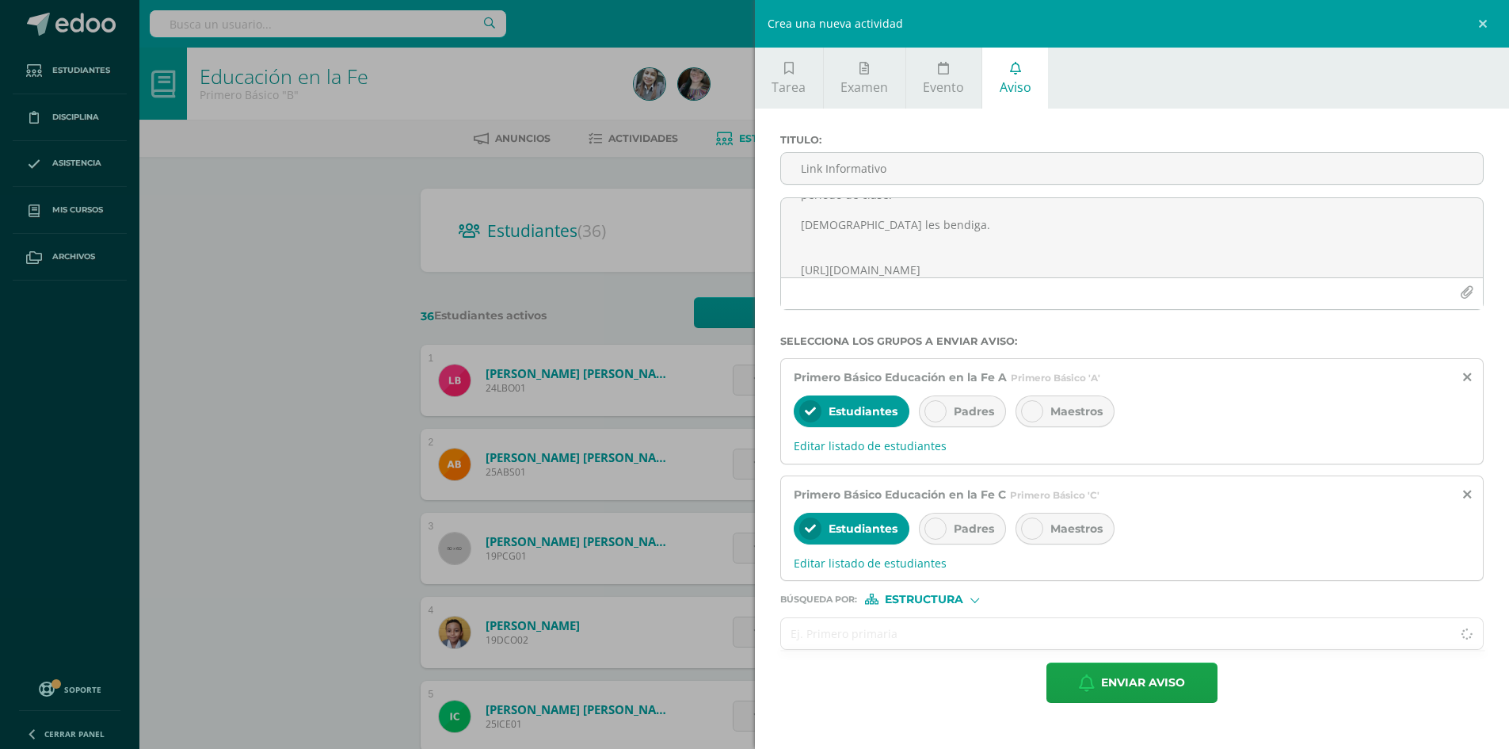
click at [875, 630] on input "text" at bounding box center [1116, 633] width 671 height 31
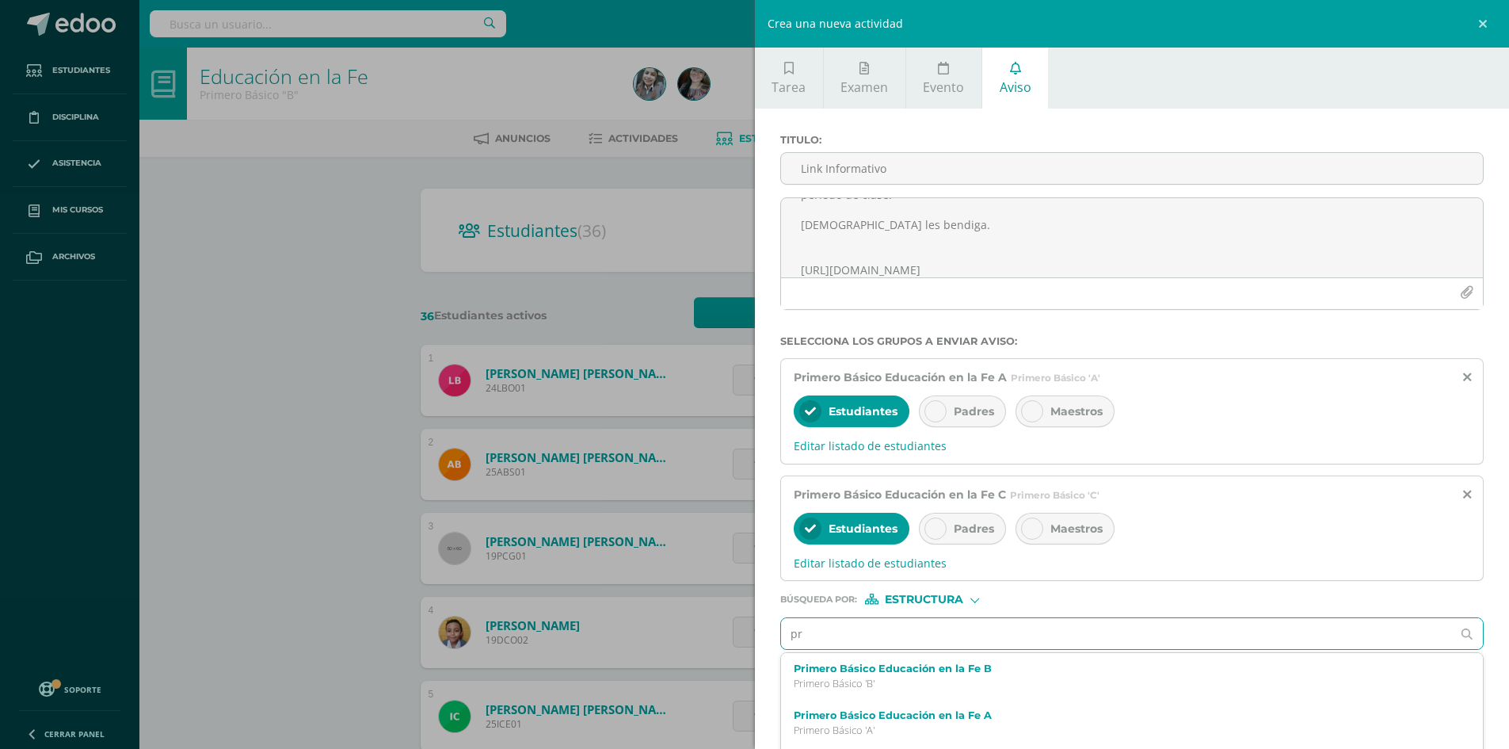
type input "pri"
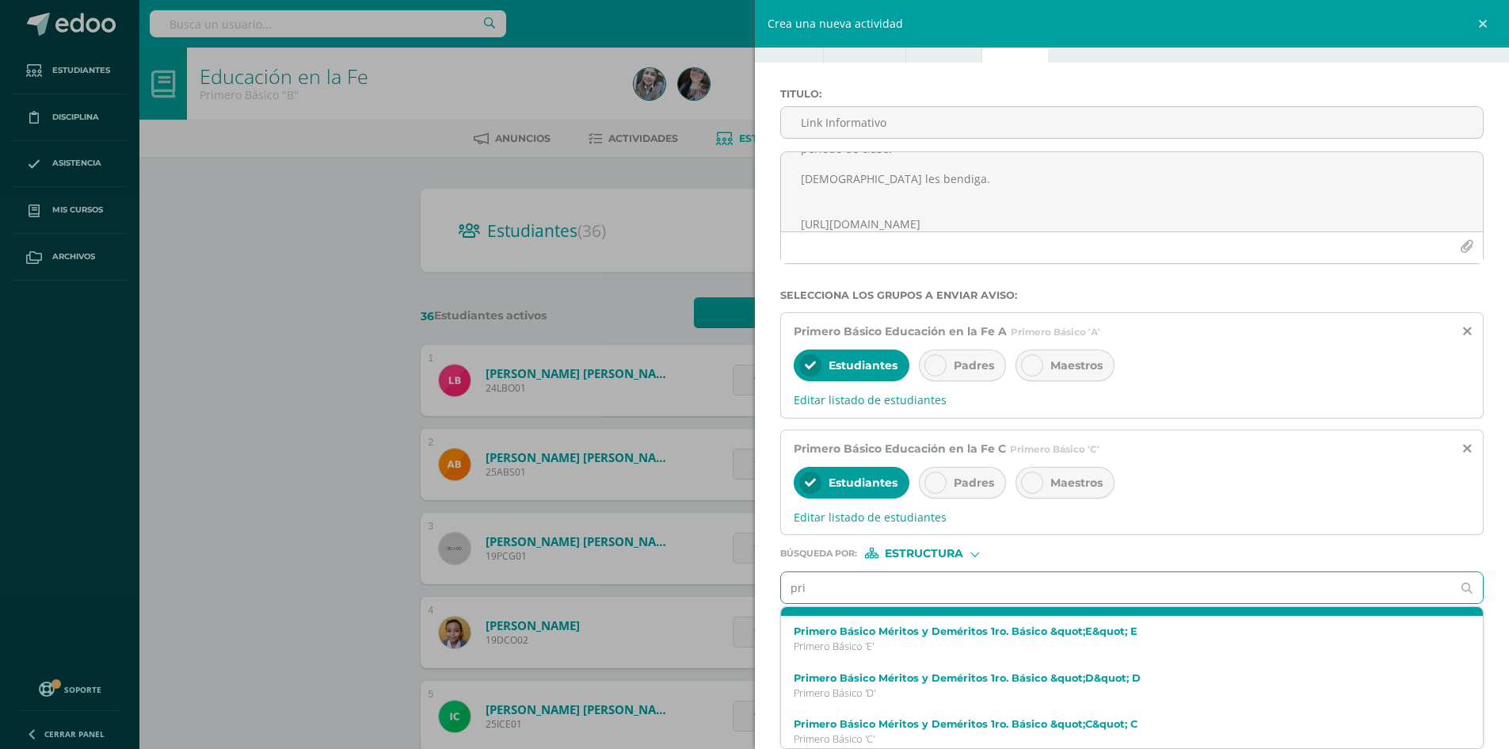
scroll to position [79, 0]
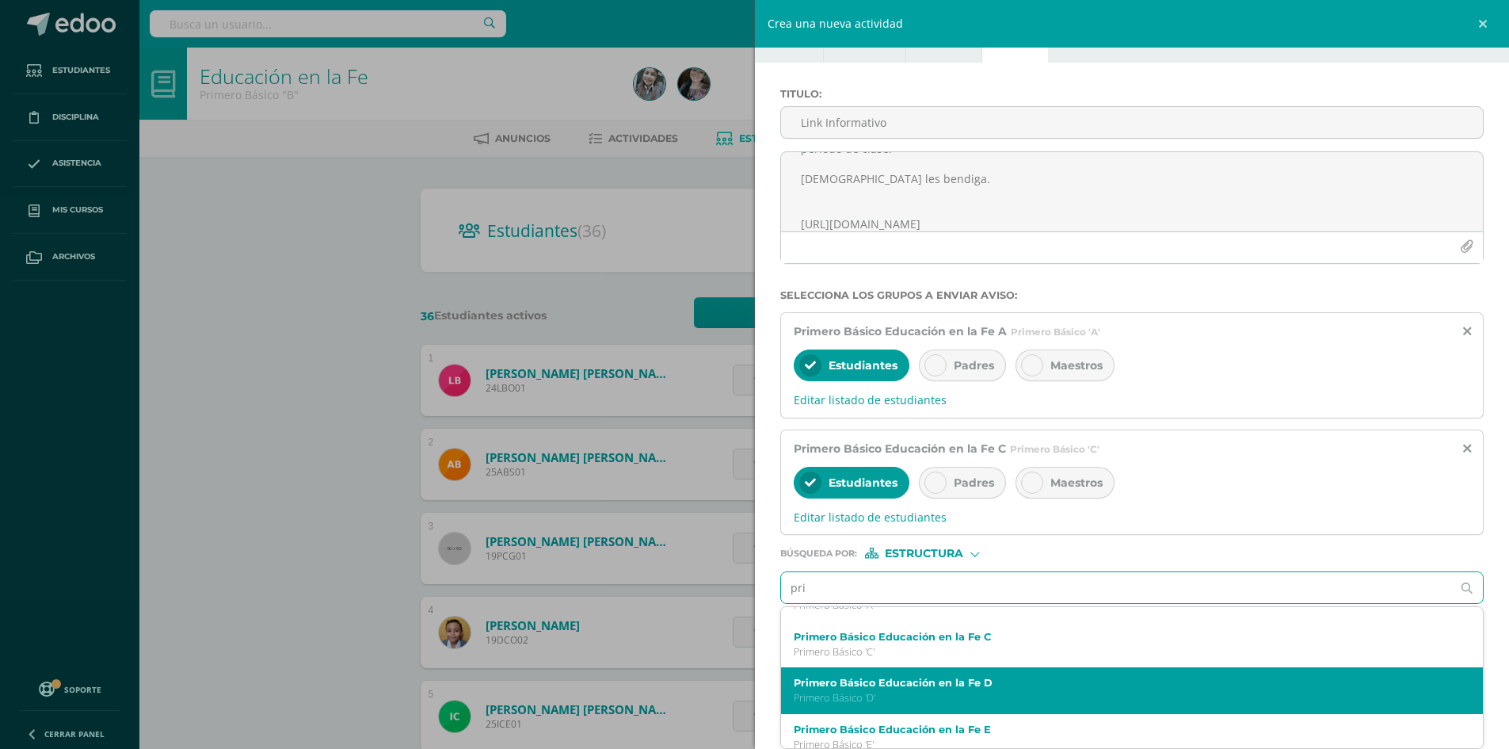
click at [940, 683] on label "Primero Básico Educación en la Fe D" at bounding box center [1117, 682] width 646 height 12
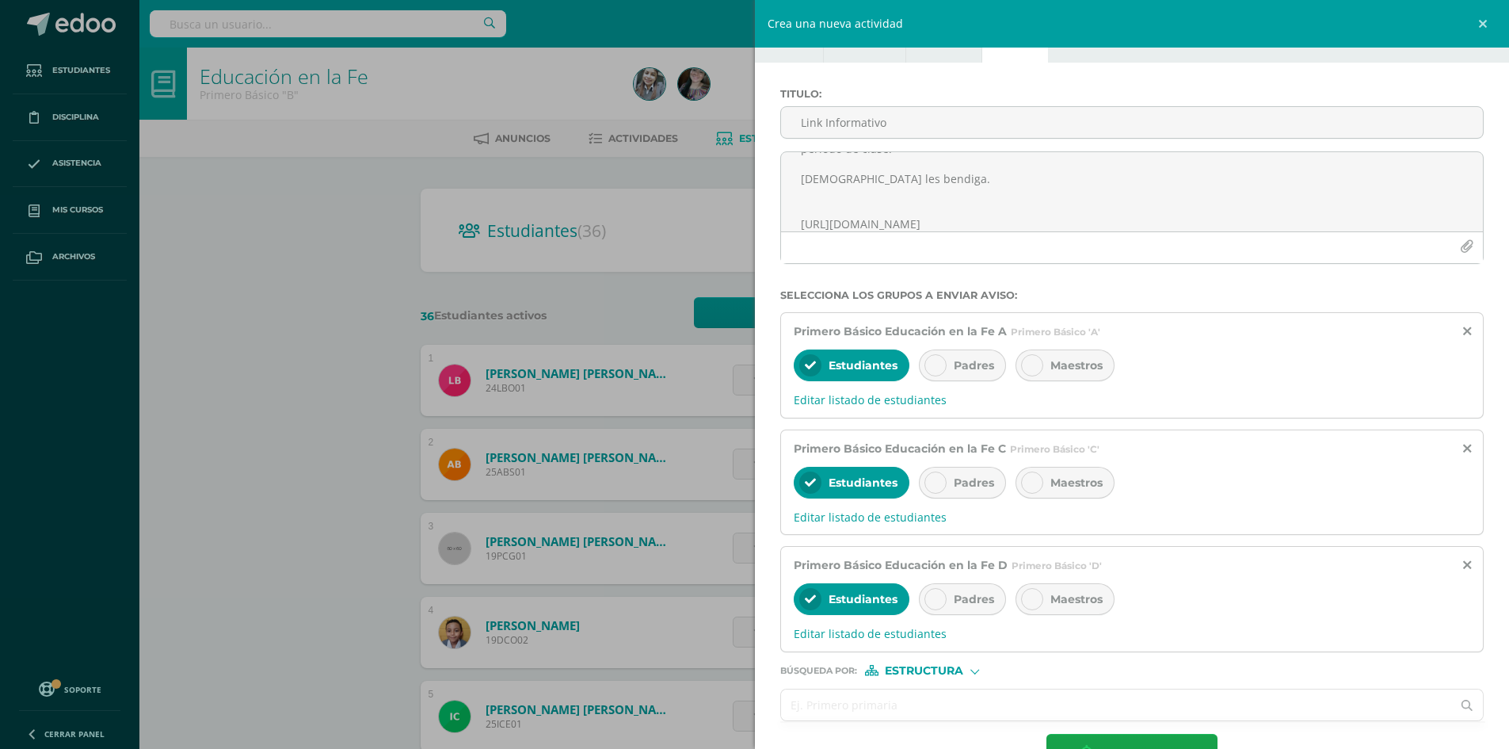
click at [920, 692] on input "text" at bounding box center [1116, 704] width 671 height 31
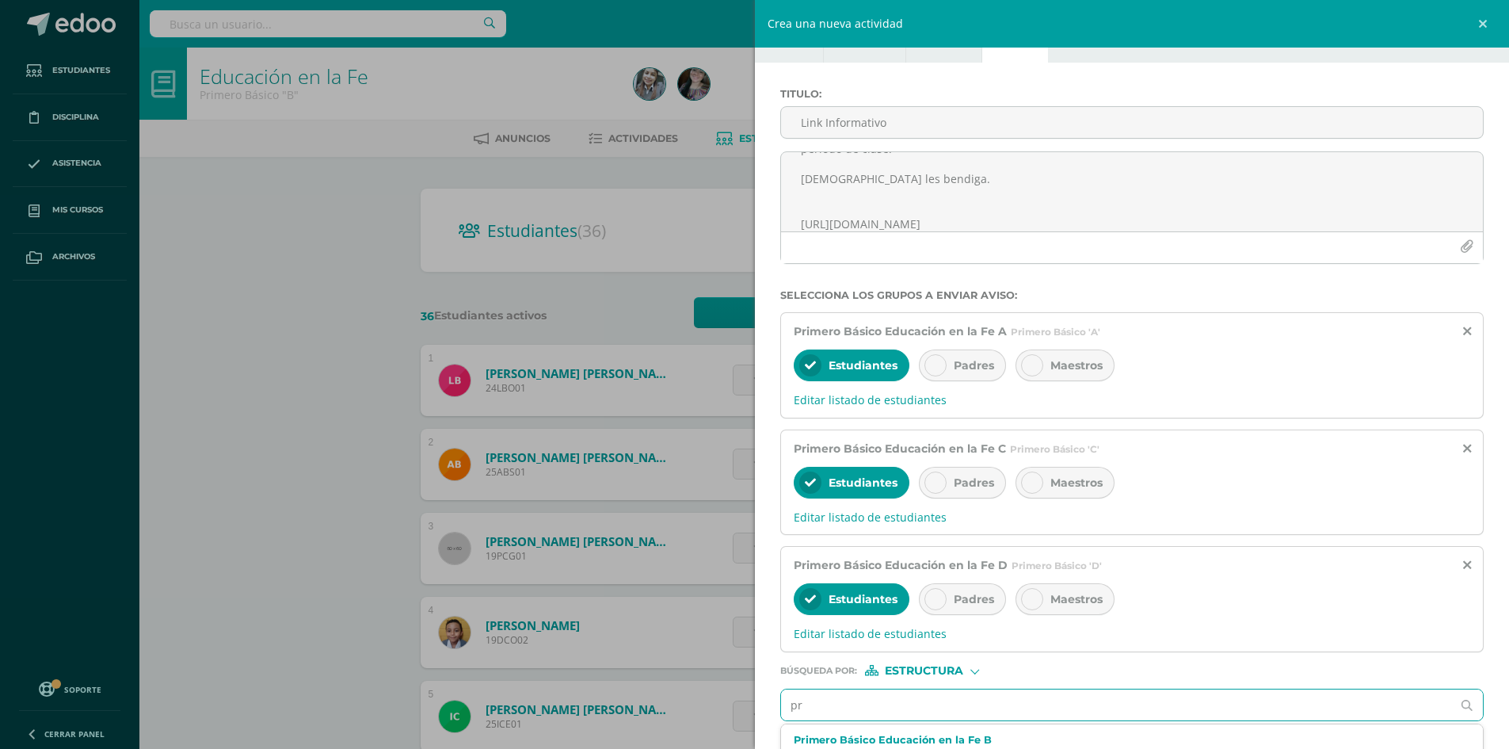
type input "pri"
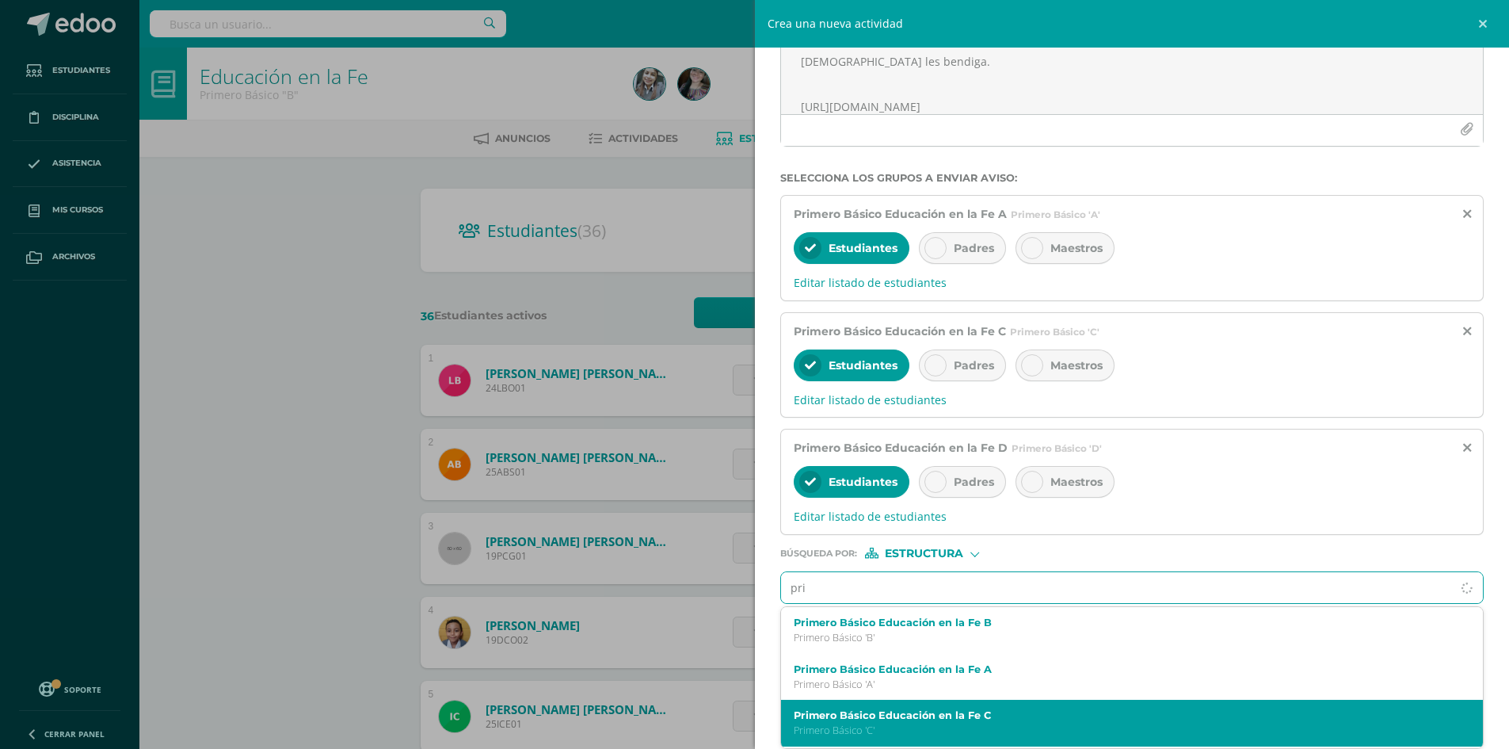
scroll to position [79, 0]
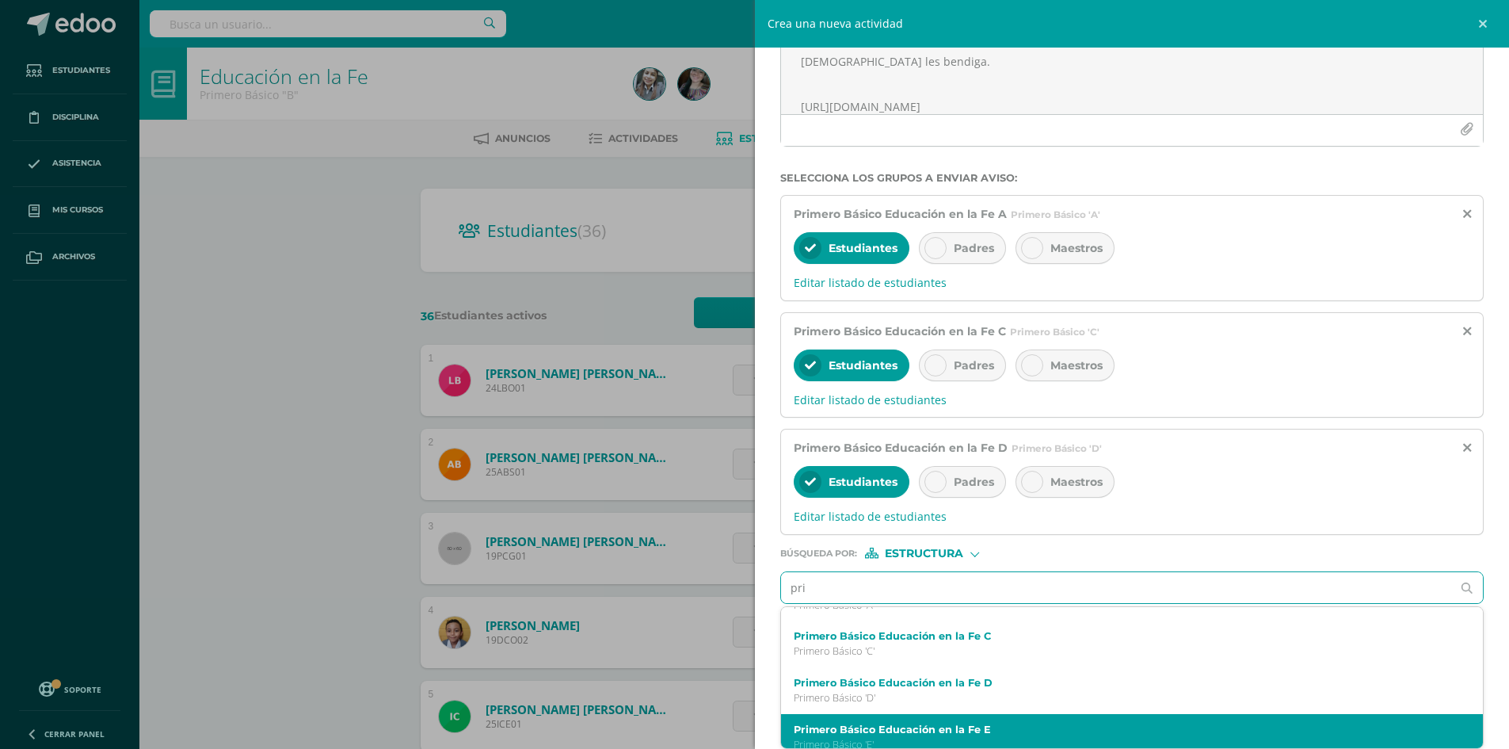
click at [962, 730] on label "Primero Básico Educación en la Fe E" at bounding box center [1117, 729] width 646 height 12
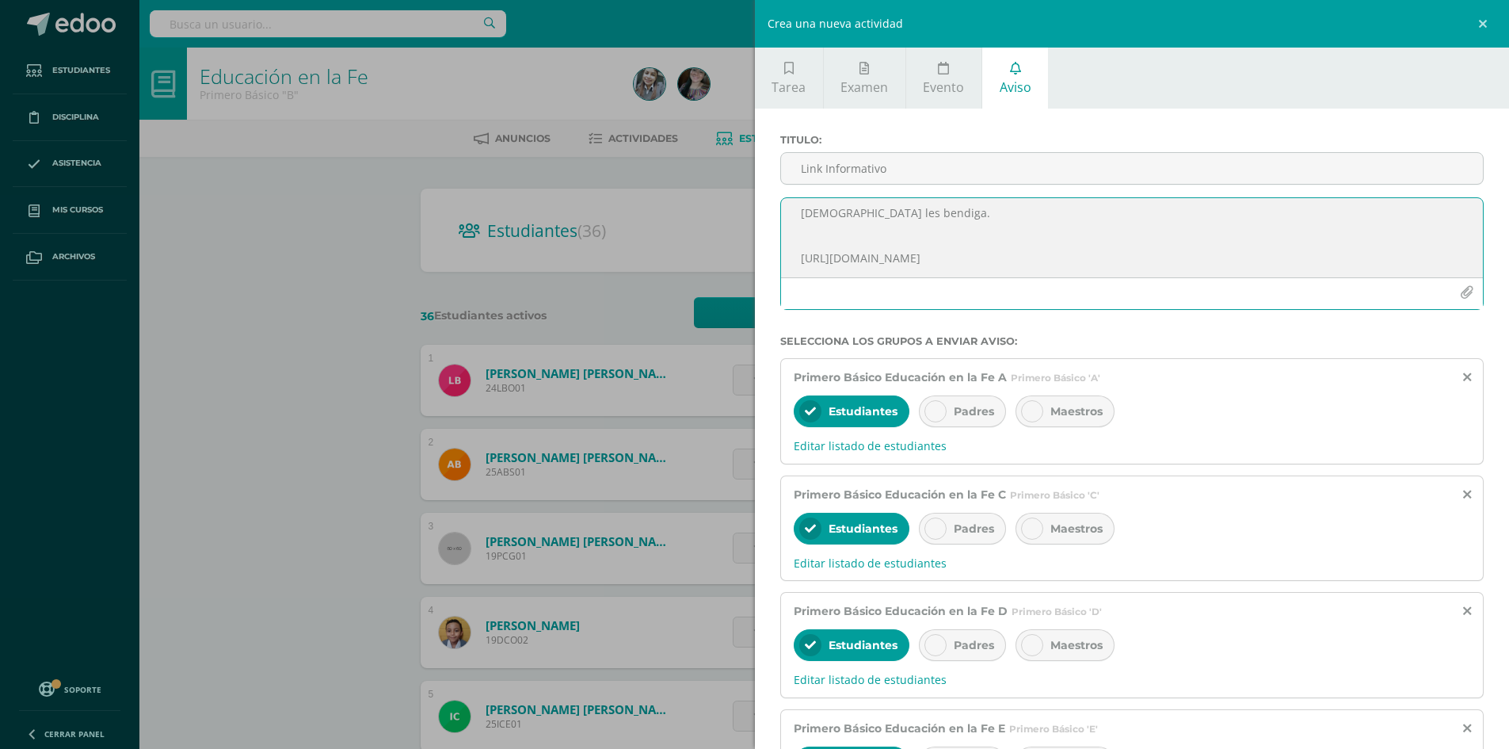
scroll to position [0, 0]
drag, startPoint x: 1403, startPoint y: 272, endPoint x: 737, endPoint y: 178, distance: 672.8
click at [737, 178] on div "Crea una nueva actividad Tarea Examen Evento Aviso Título: Res Valor: 100.0 Fec…" at bounding box center [754, 374] width 1509 height 749
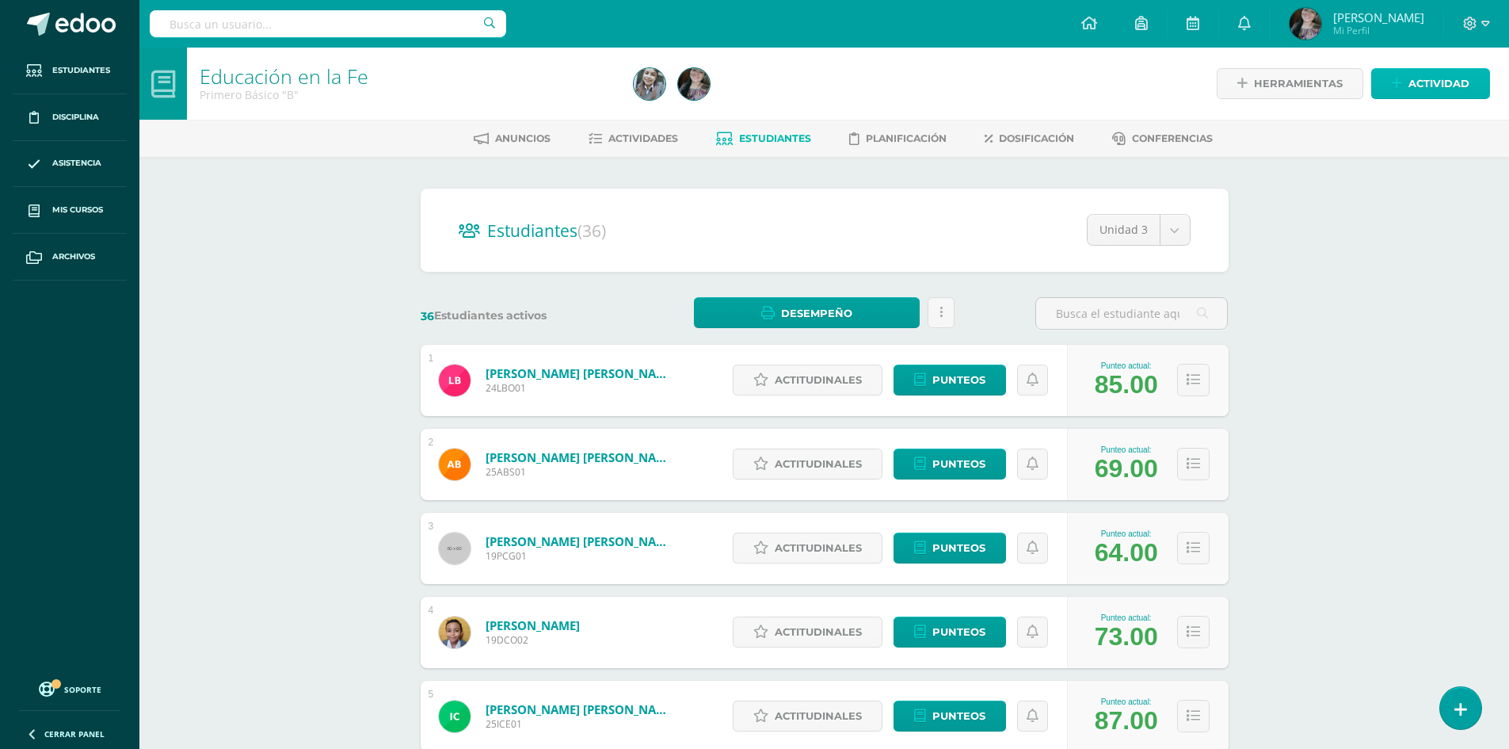
click at [1422, 80] on span "Actividad" at bounding box center [1438, 83] width 61 height 29
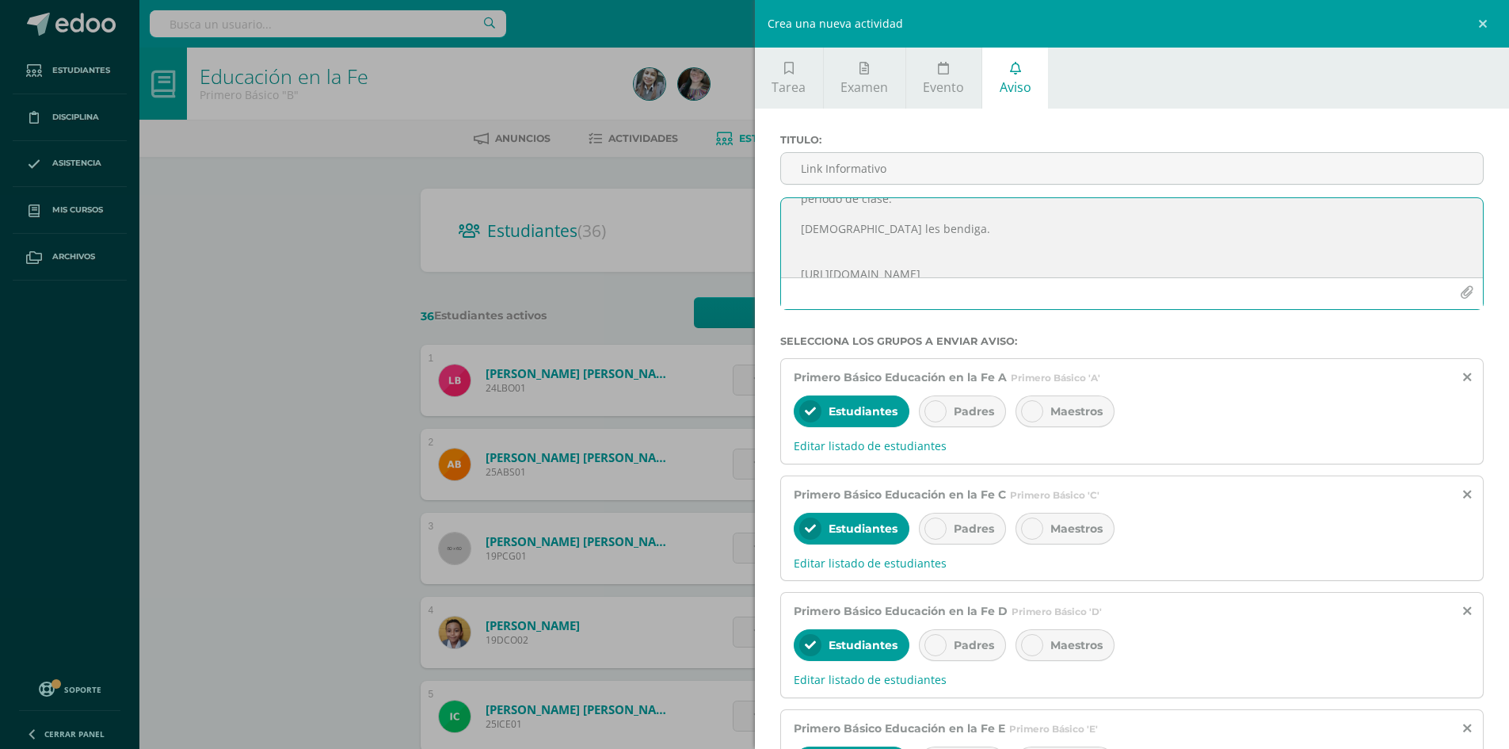
scroll to position [213, 0]
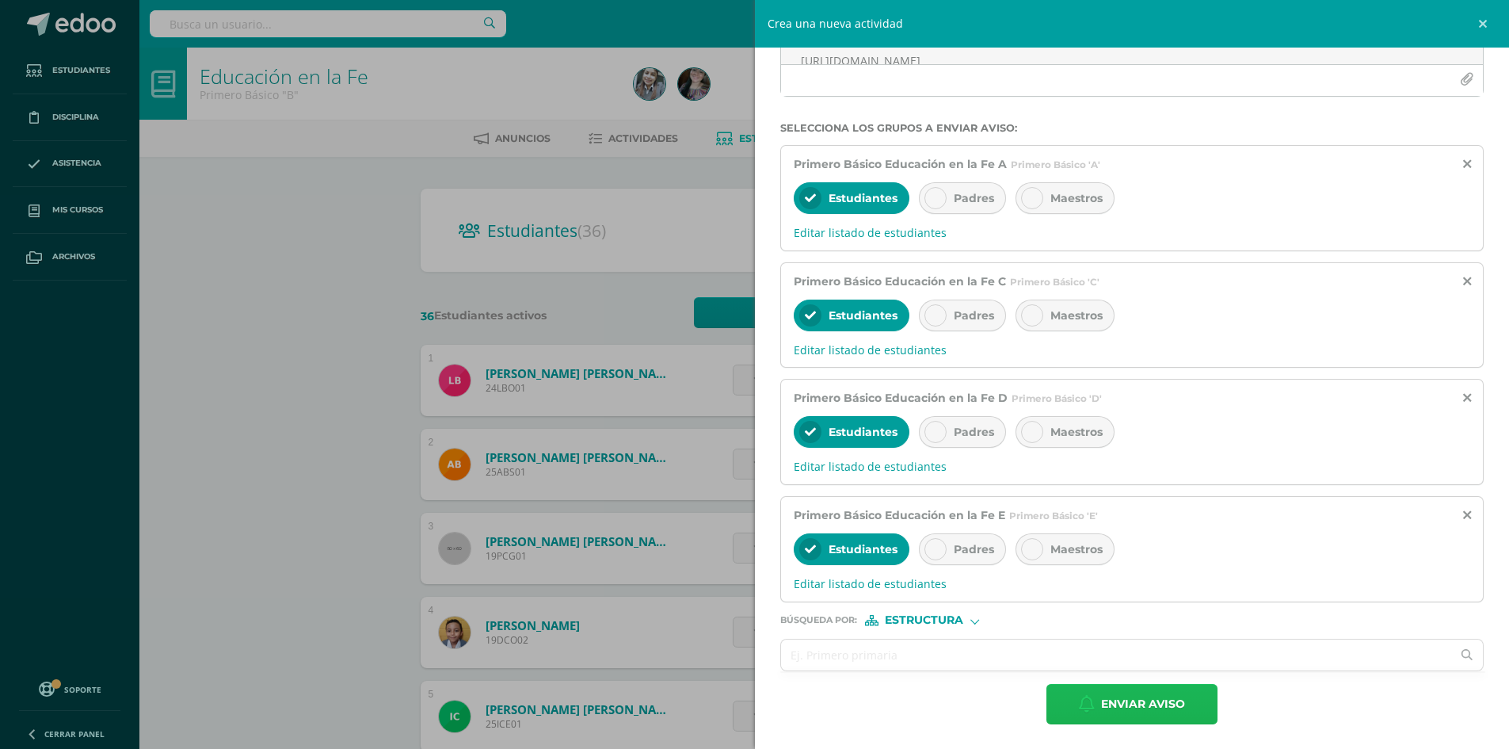
click at [1127, 710] on span "Enviar aviso" at bounding box center [1143, 703] width 84 height 39
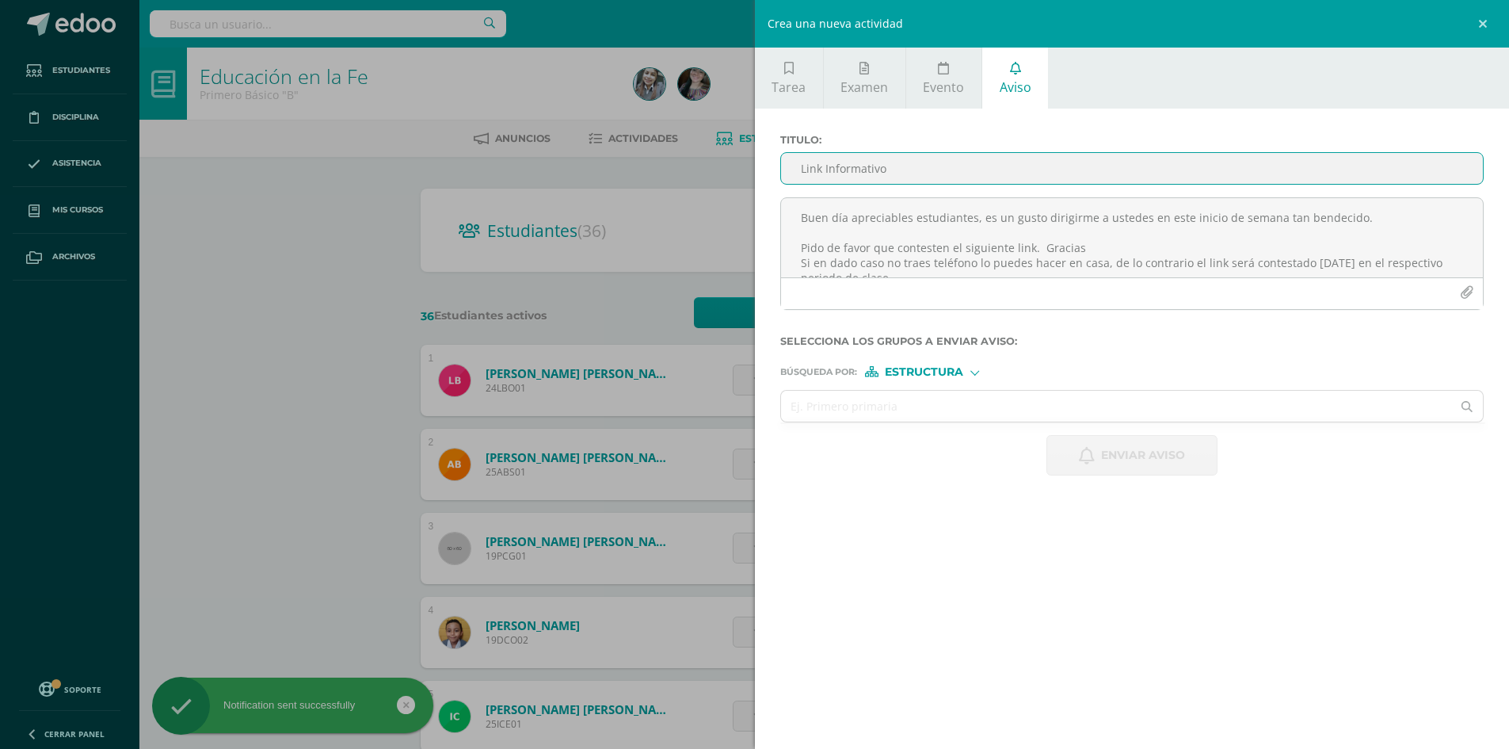
click at [882, 170] on input "Link Informativo" at bounding box center [1132, 168] width 703 height 31
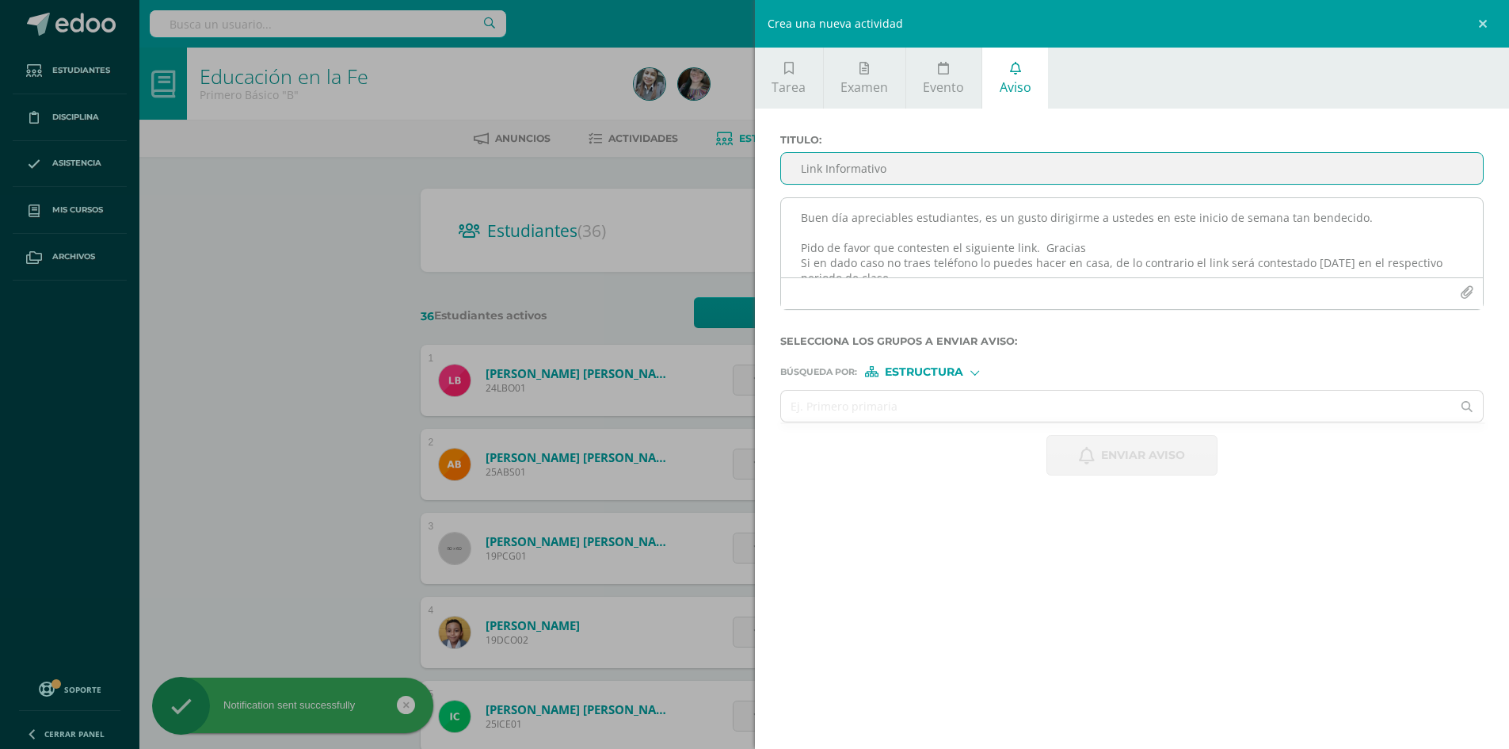
click at [855, 236] on textarea "Buen día apreciables estudiantes, es un gusto dirigirme a ustedes en este inici…" at bounding box center [1132, 237] width 703 height 79
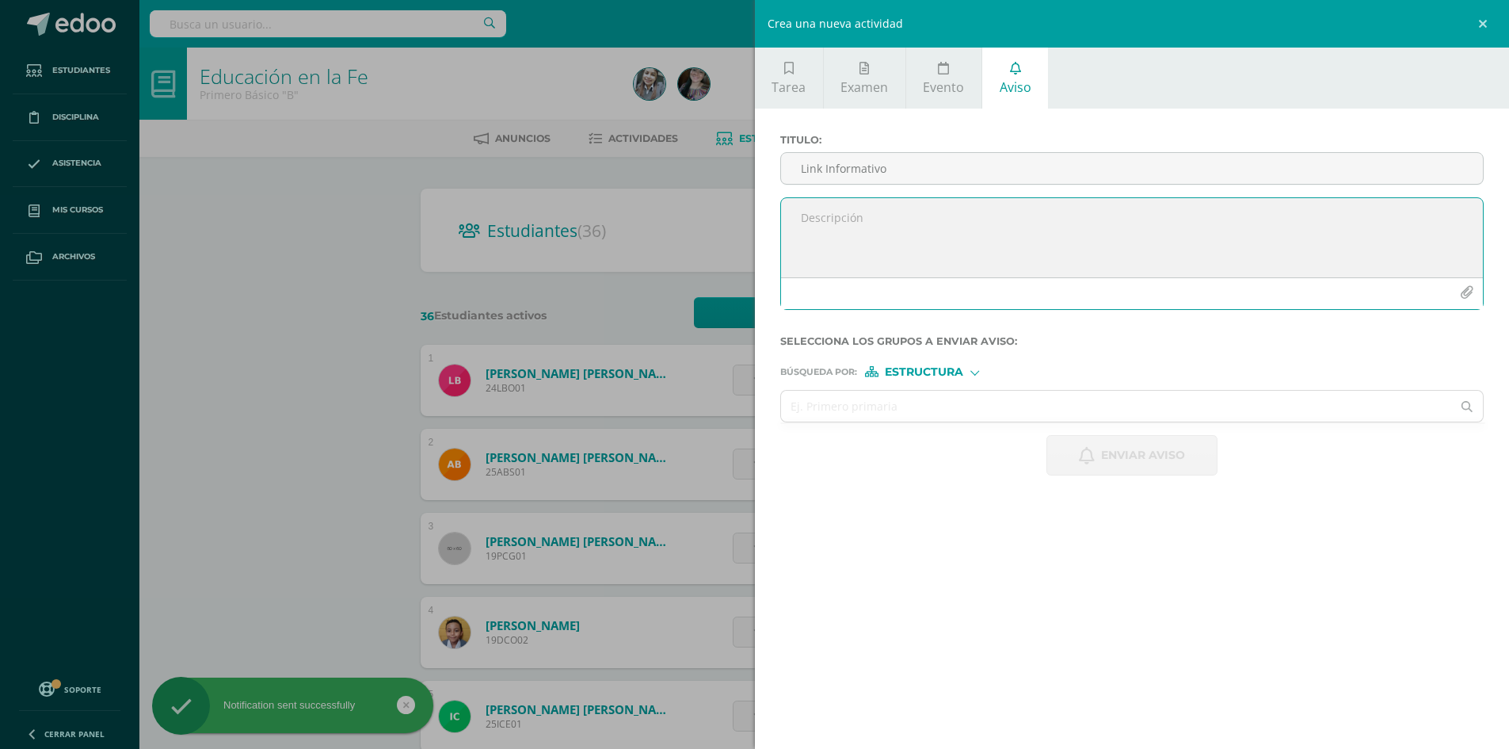
paste textarea "Buen día apreciables estudiantes, es un gusto dirigirme a ustedes en este inici…"
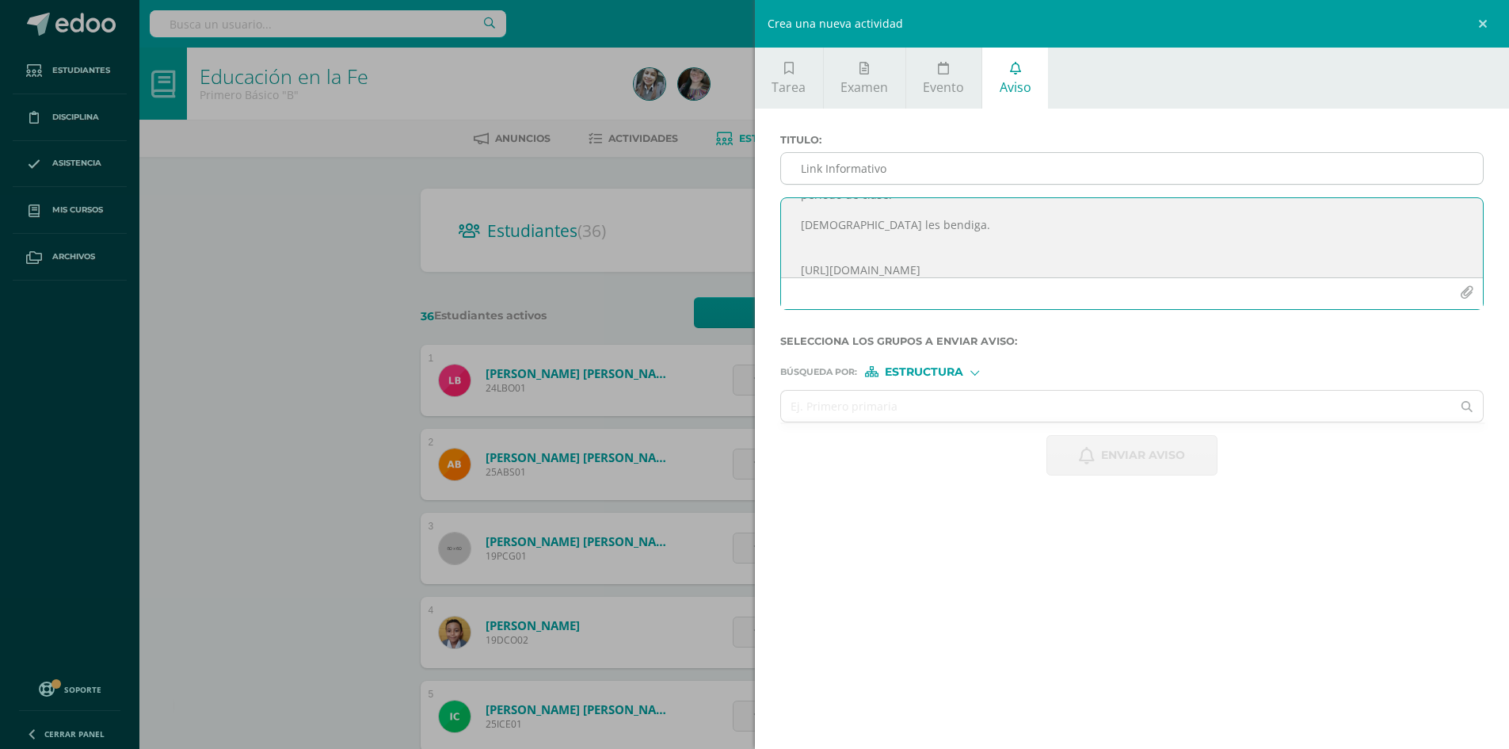
type textarea "Buen día apreciables estudiantes, es un gusto dirigirme a ustedes en este inici…"
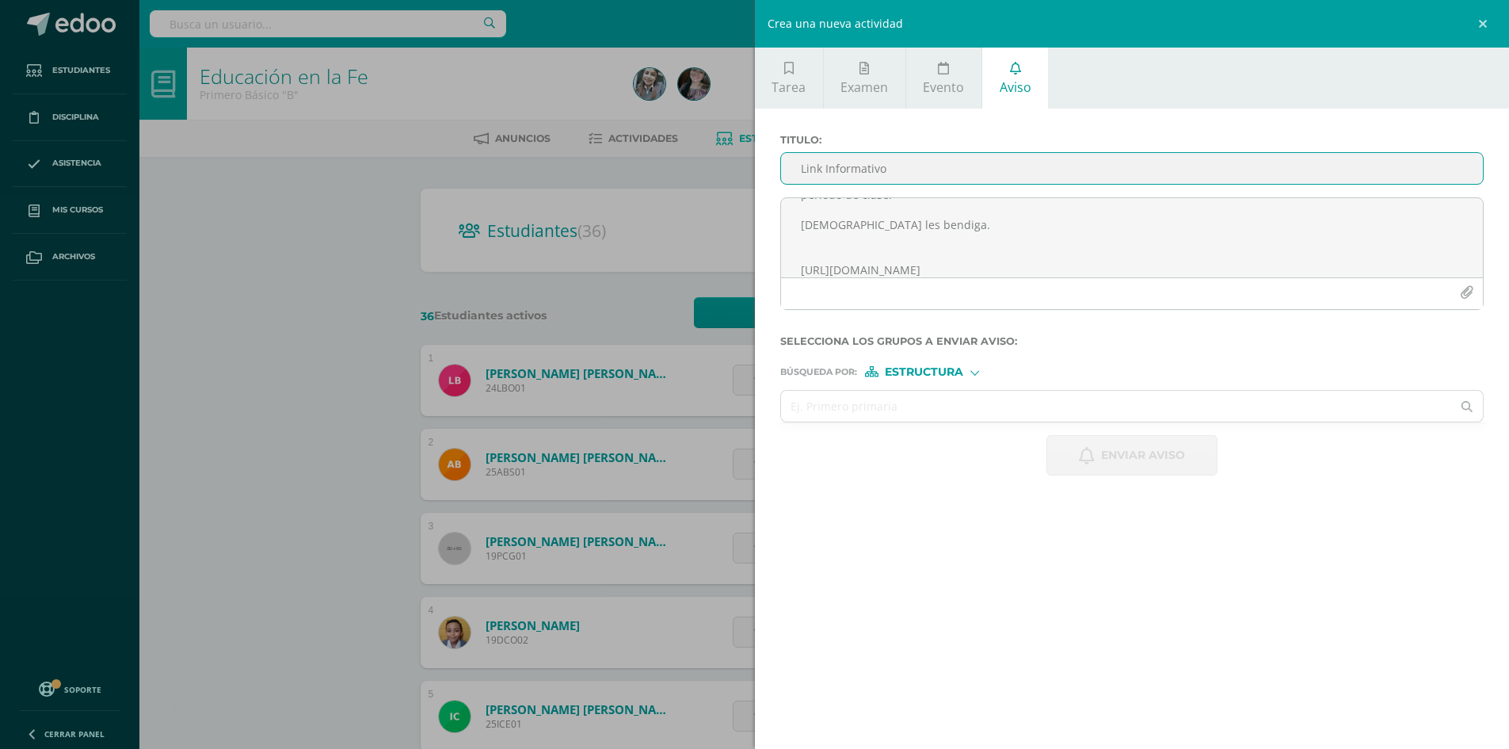
click at [871, 166] on input "Link Informativo" at bounding box center [1132, 168] width 703 height 31
type input "Link Informativo"
click at [919, 375] on span "Estructura" at bounding box center [924, 372] width 78 height 9
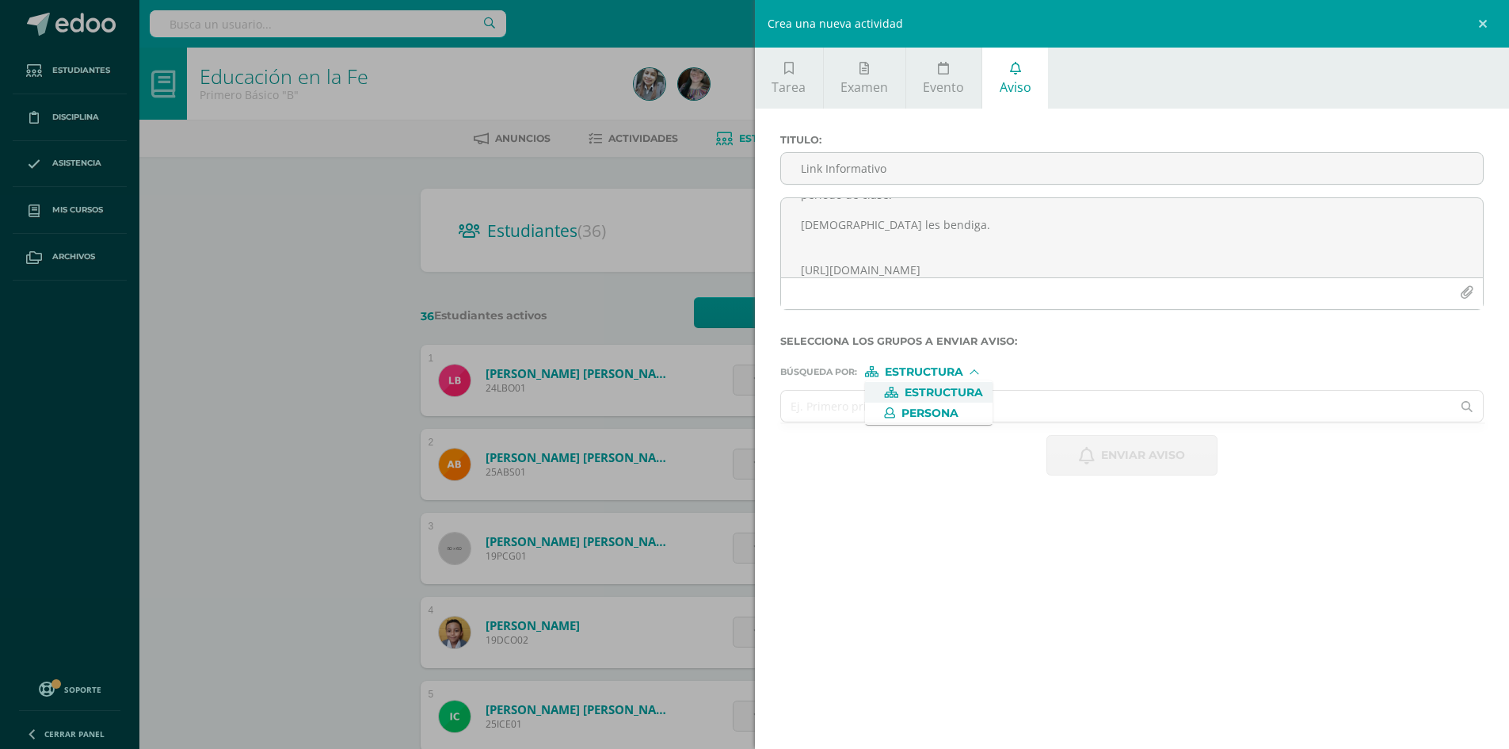
click at [816, 407] on input "text" at bounding box center [1116, 405] width 671 height 31
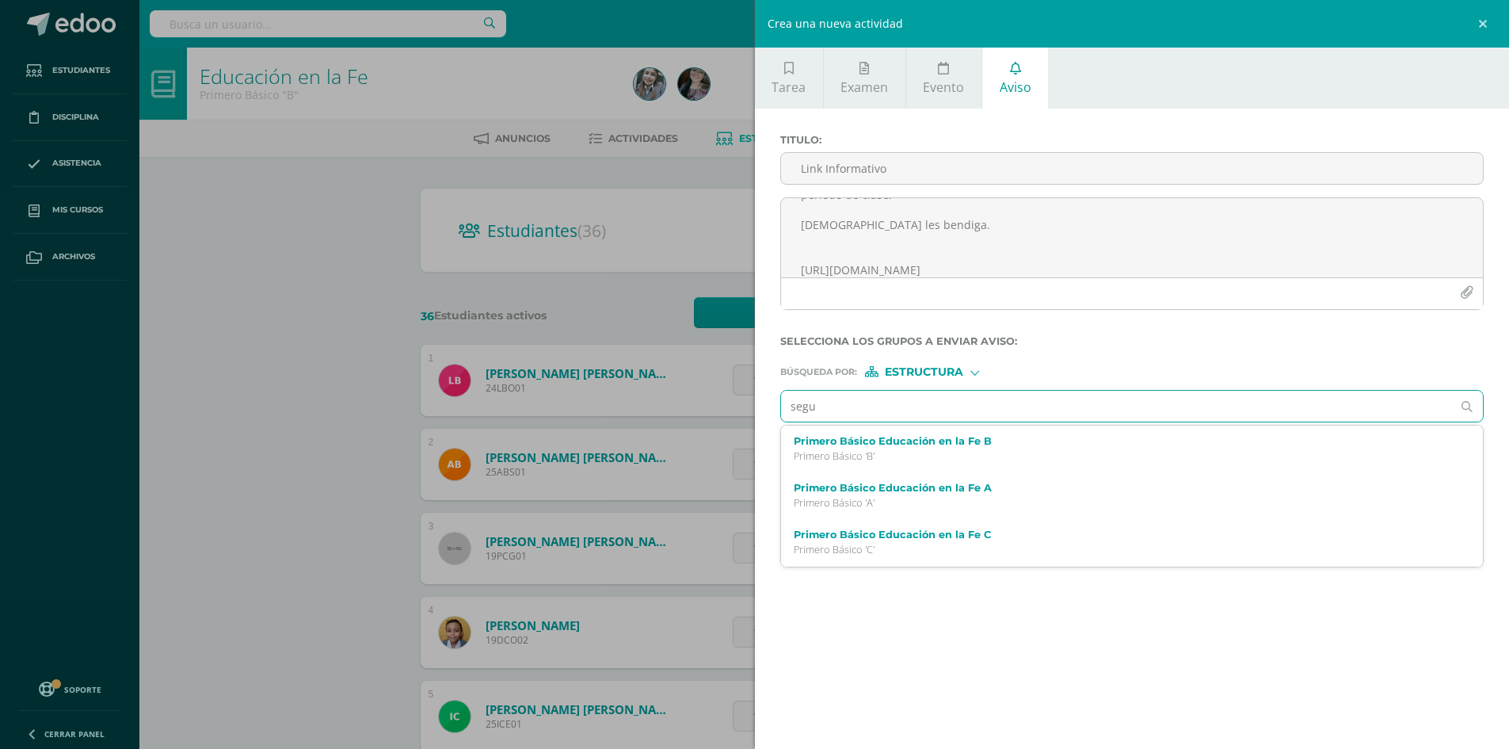
type input "segun"
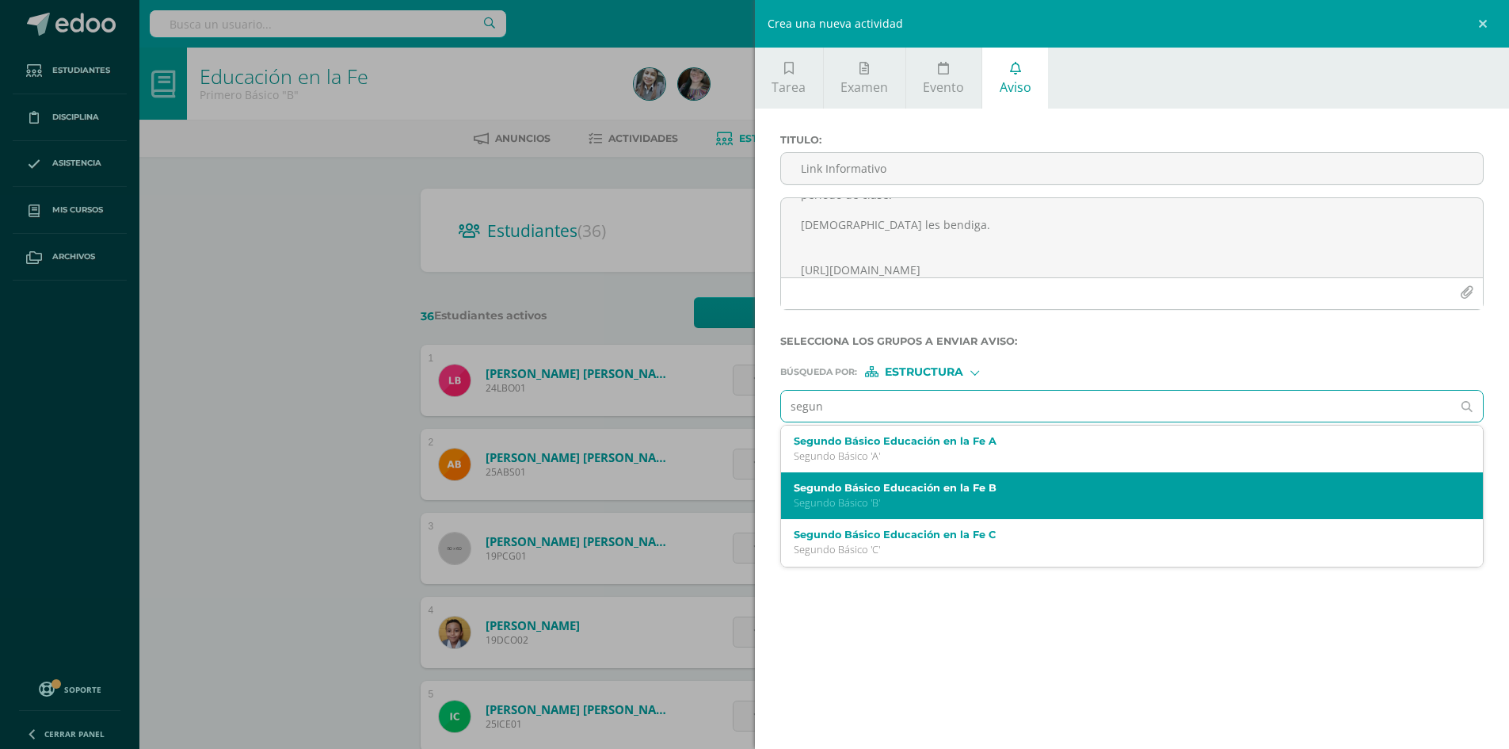
click at [865, 493] on div "Segundo Básico Educación en la Fe B Segundo Básico 'B'" at bounding box center [1117, 496] width 646 height 28
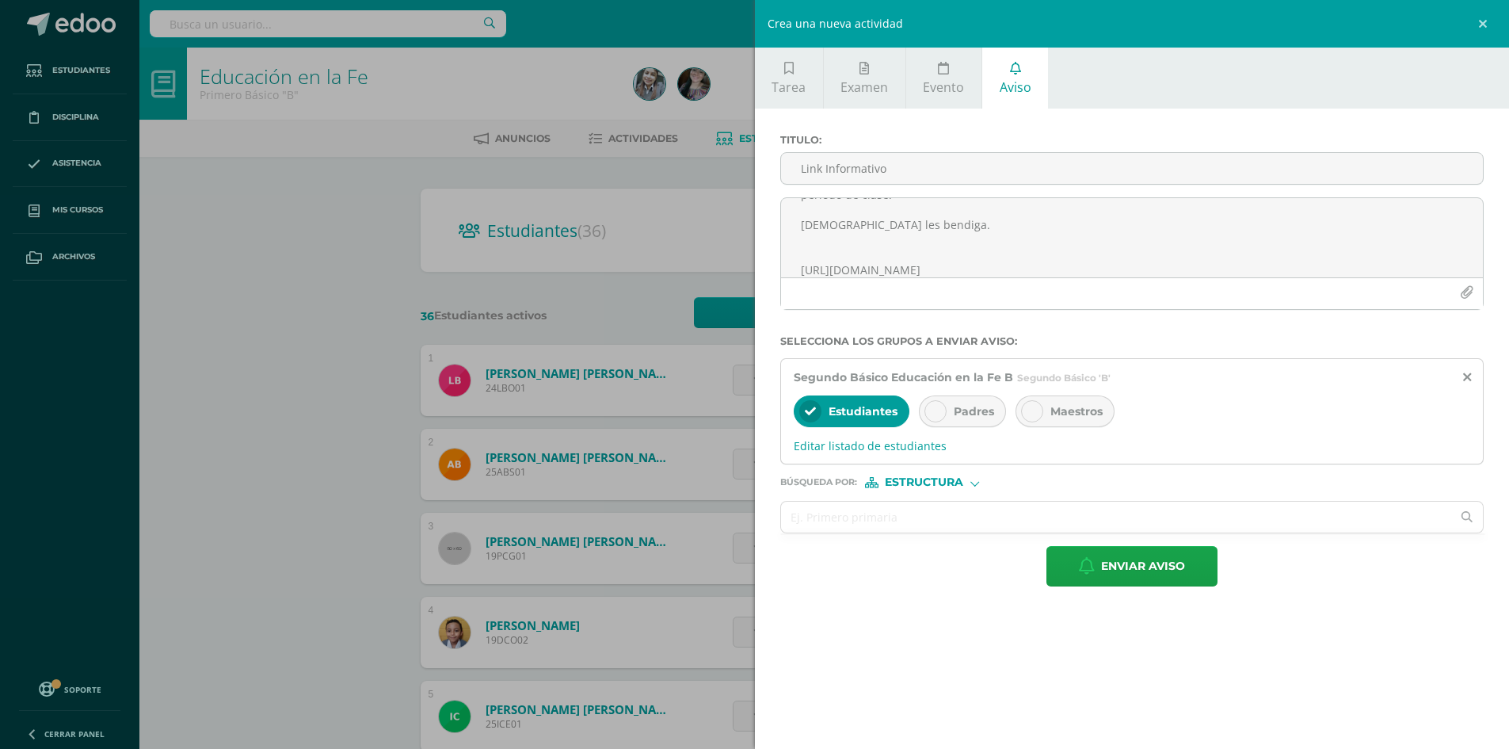
click at [926, 417] on div at bounding box center [935, 411] width 22 height 22
click at [909, 518] on input "text" at bounding box center [1116, 516] width 671 height 31
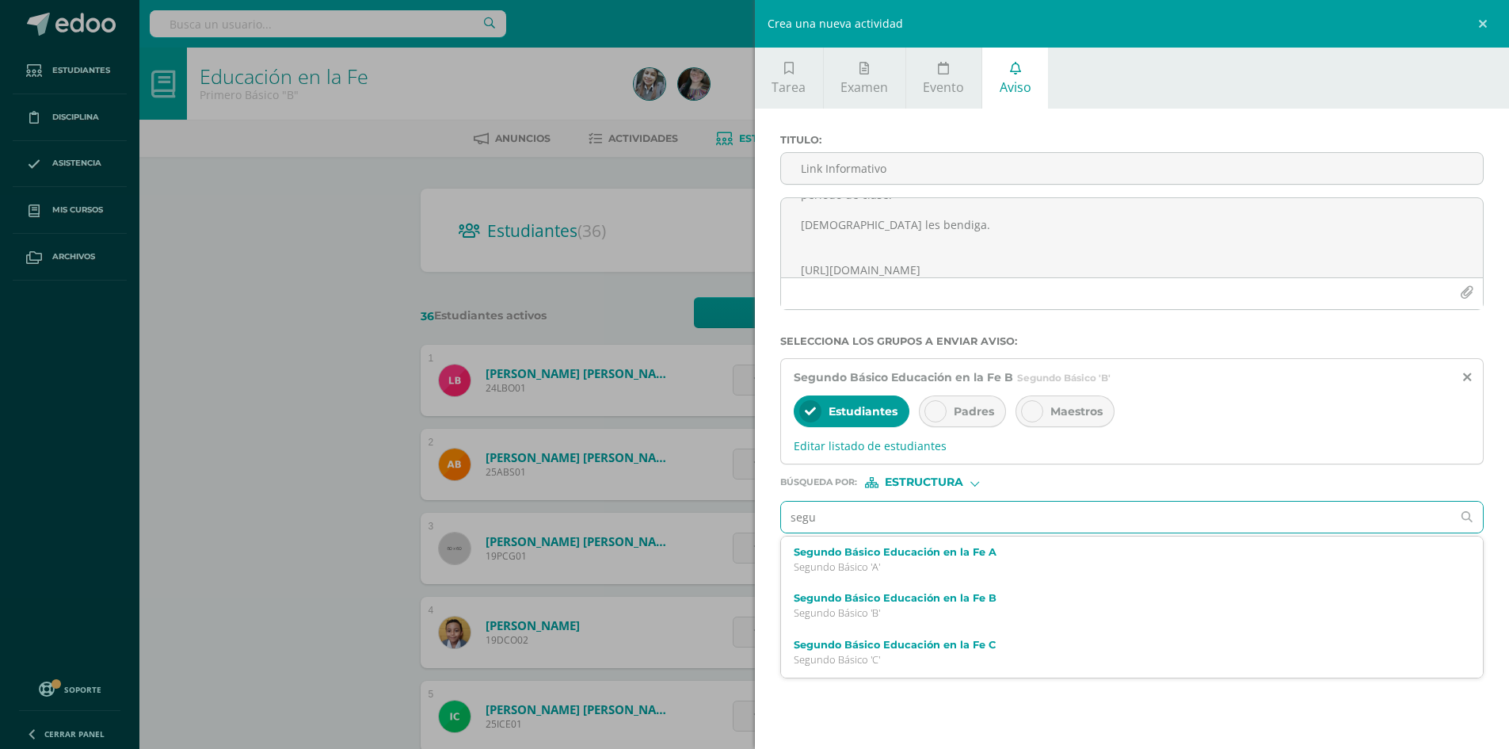
type input "segun"
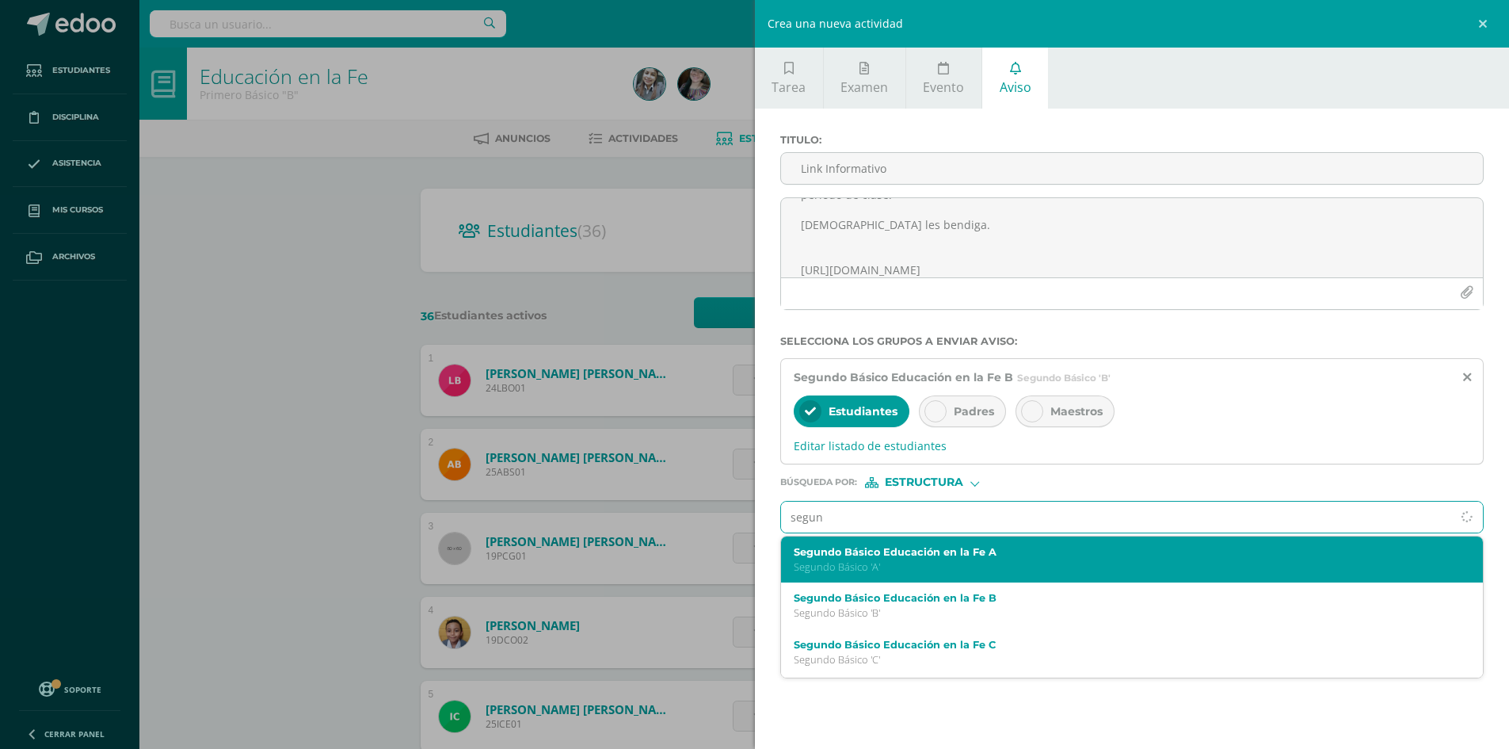
click at [832, 544] on div "Segundo Básico Educación en la Fe A Segundo Básico 'A'" at bounding box center [1132, 559] width 703 height 47
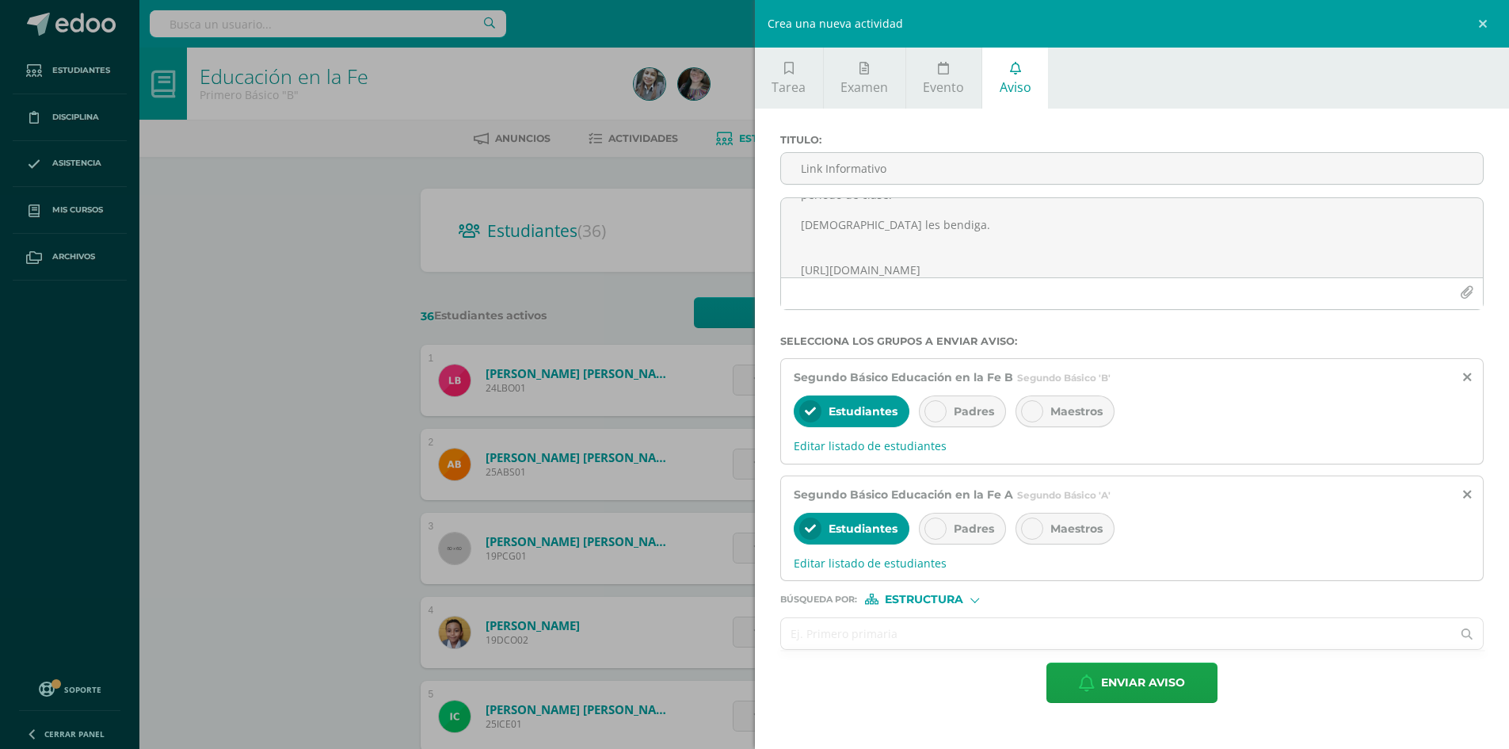
click at [859, 633] on input "text" at bounding box center [1116, 633] width 671 height 31
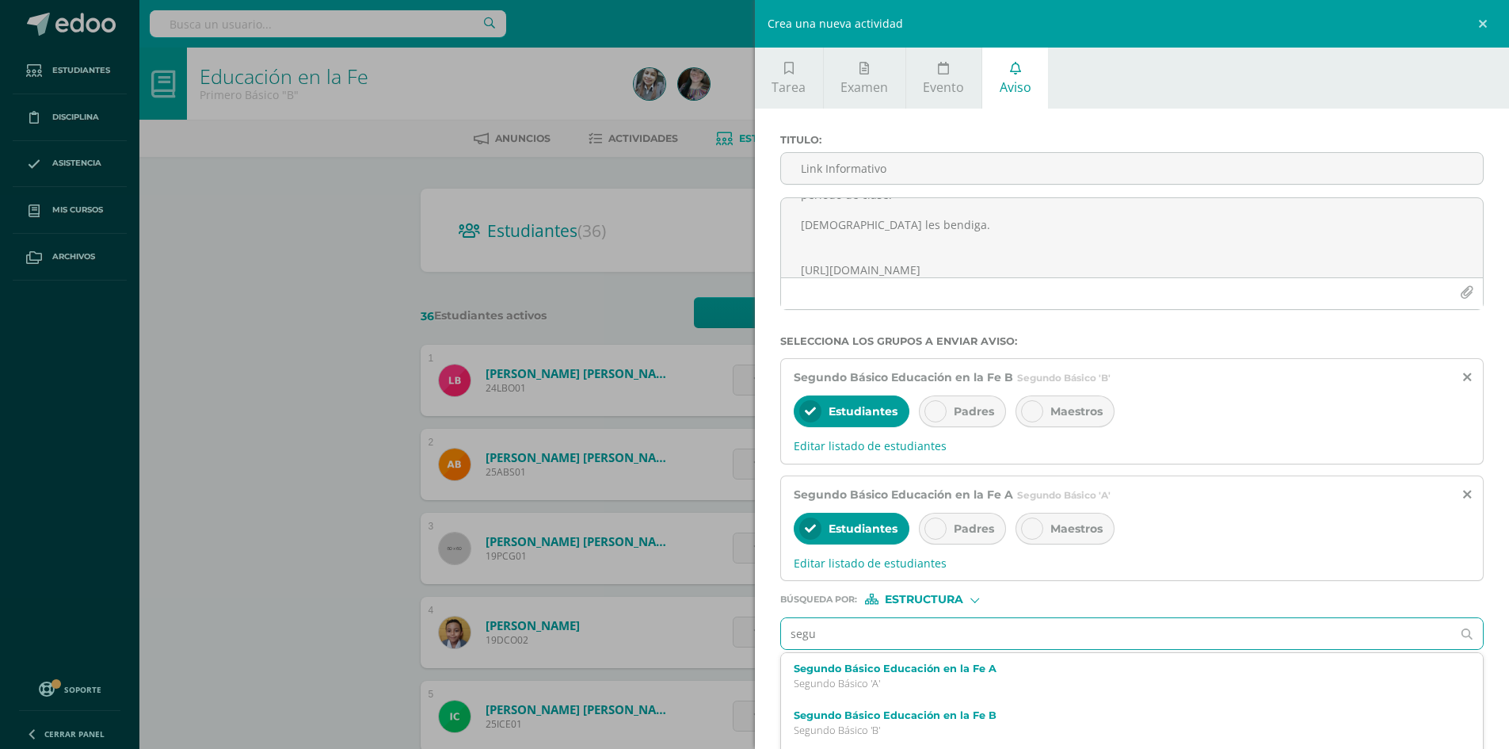
type input "segun"
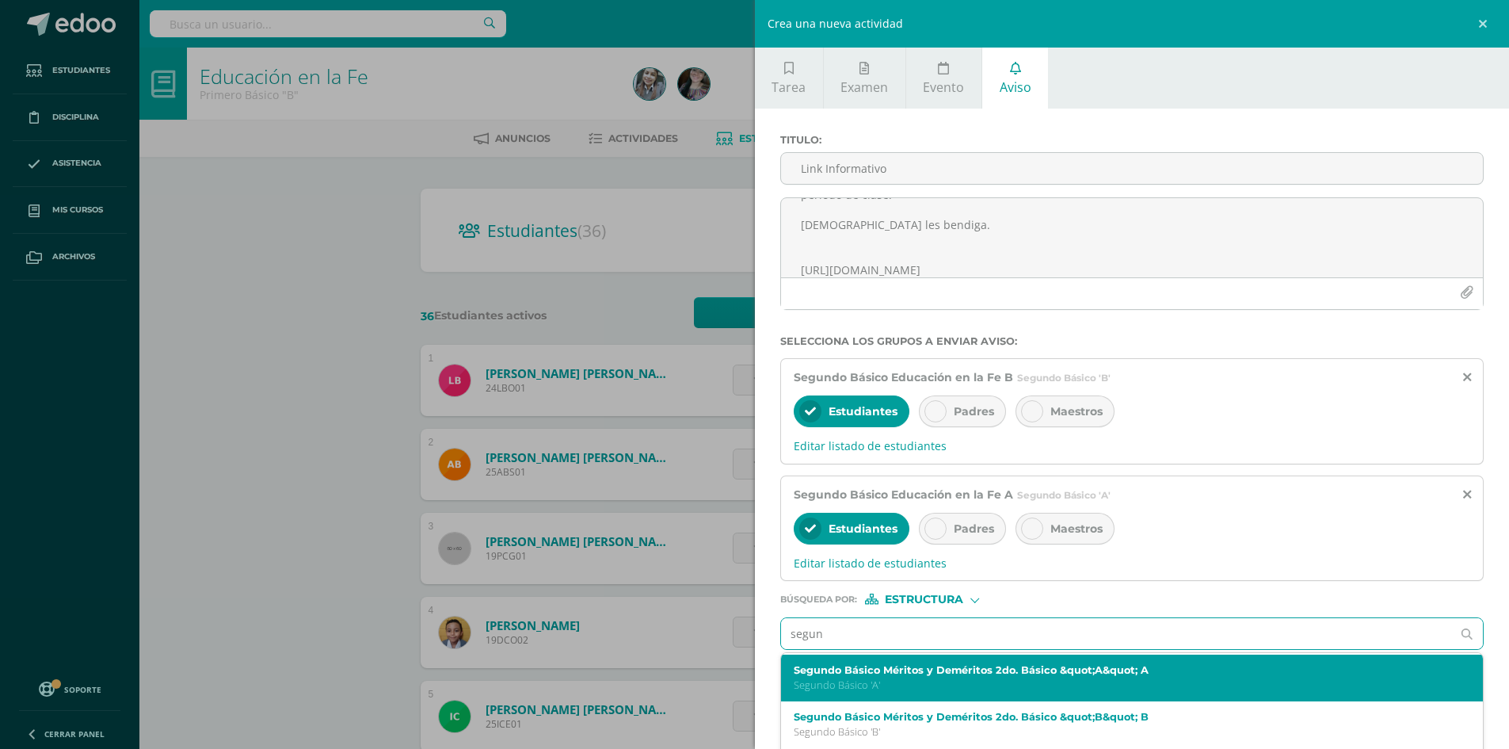
scroll to position [59, 0]
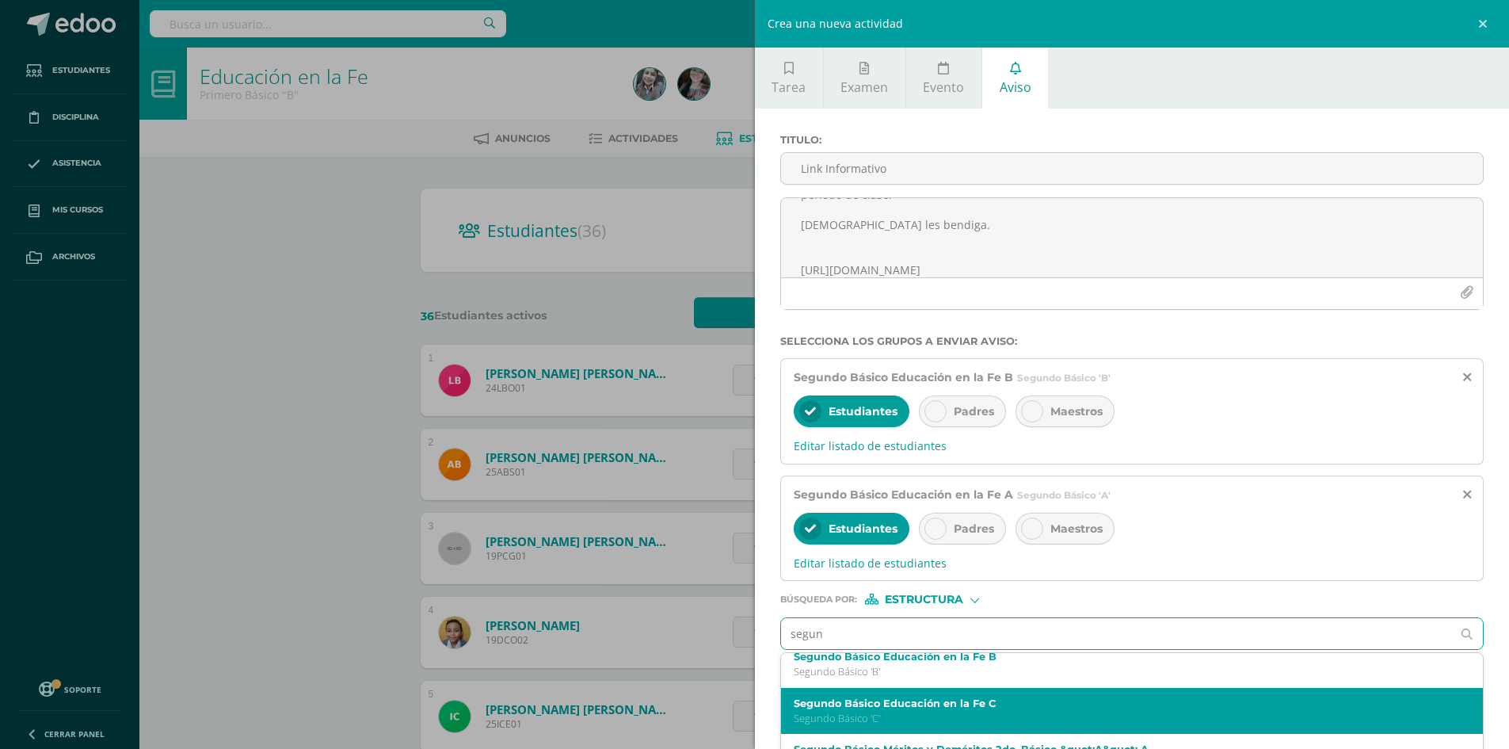
click at [924, 705] on label "Segundo Básico Educación en la Fe C" at bounding box center [1117, 703] width 646 height 12
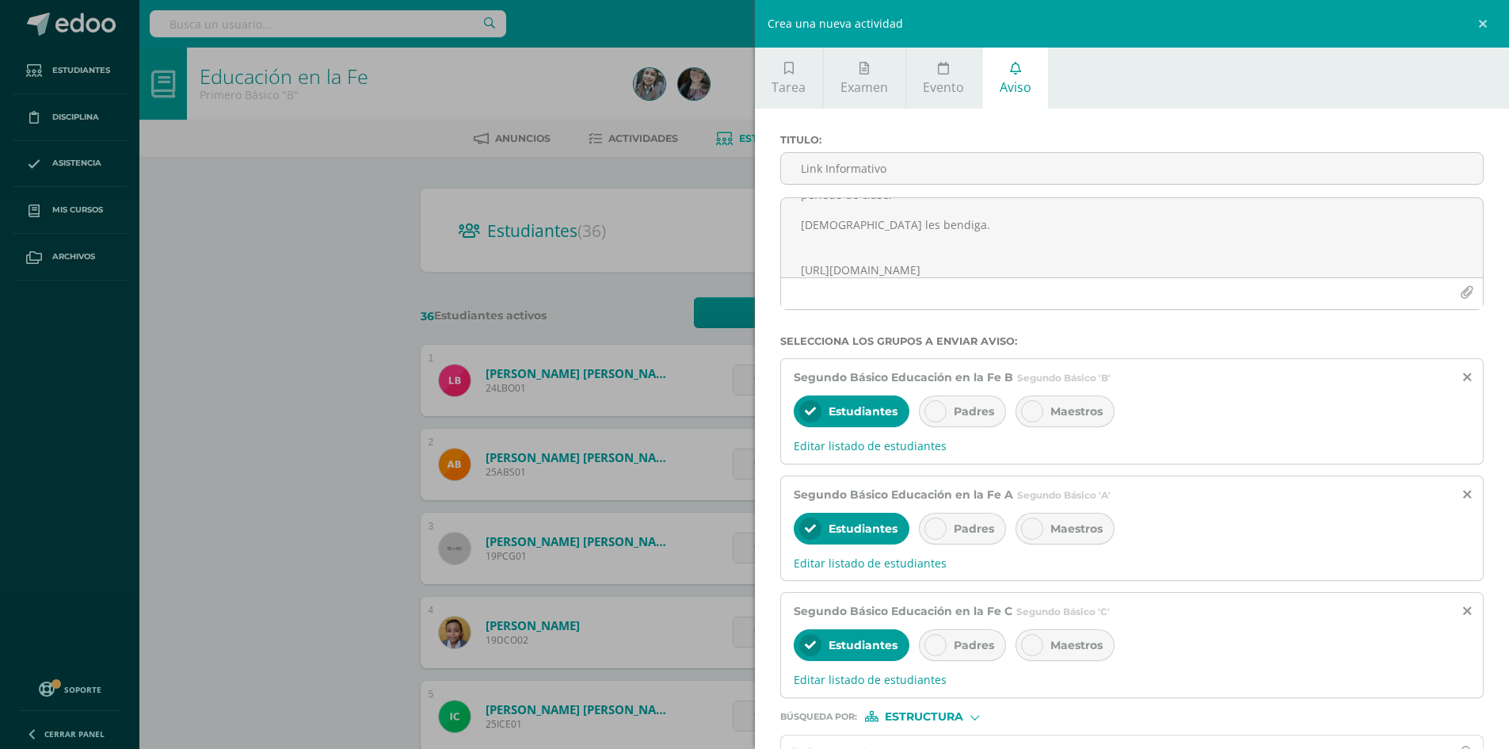
click at [932, 636] on div at bounding box center [935, 645] width 22 height 22
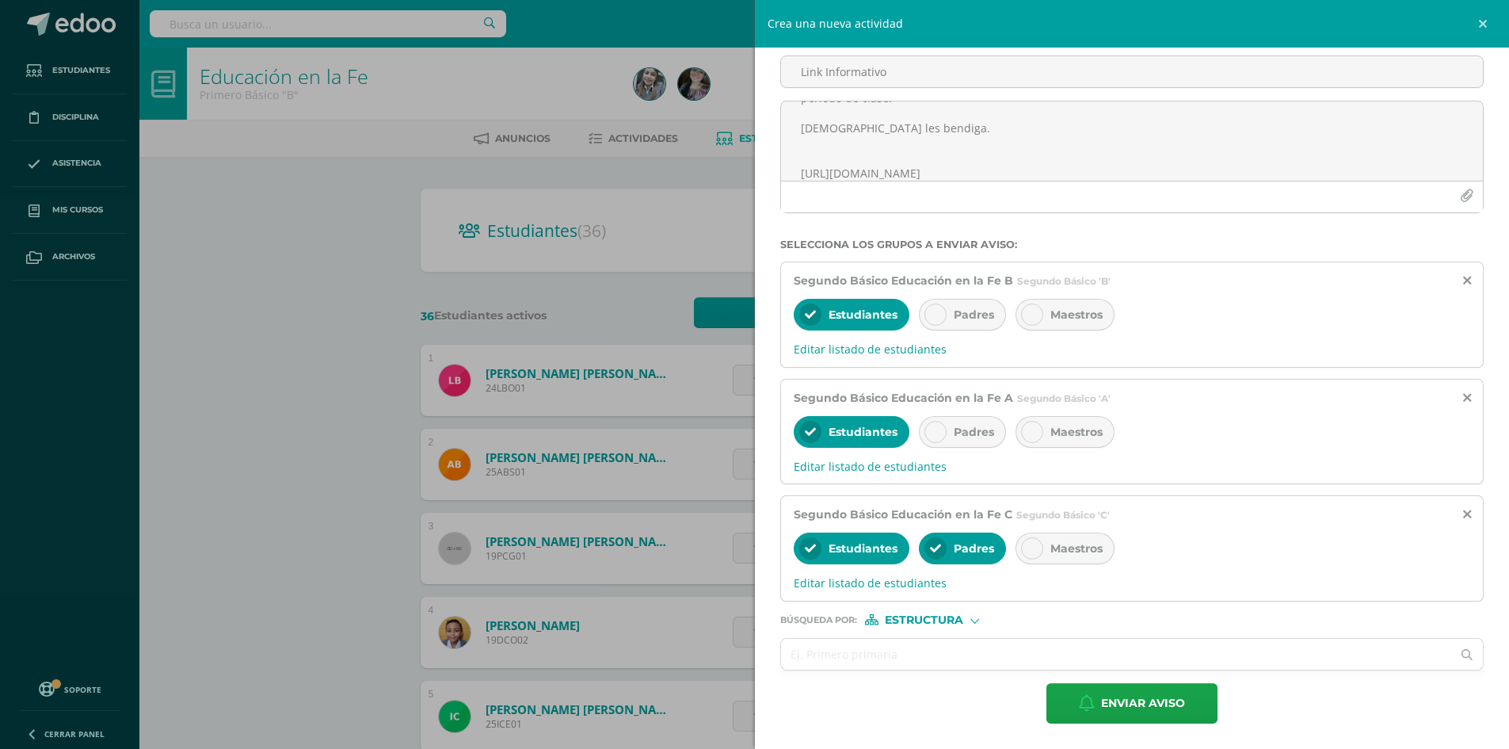
click at [935, 539] on div at bounding box center [935, 548] width 22 height 22
click at [1127, 707] on span "Enviar aviso" at bounding box center [1143, 703] width 84 height 39
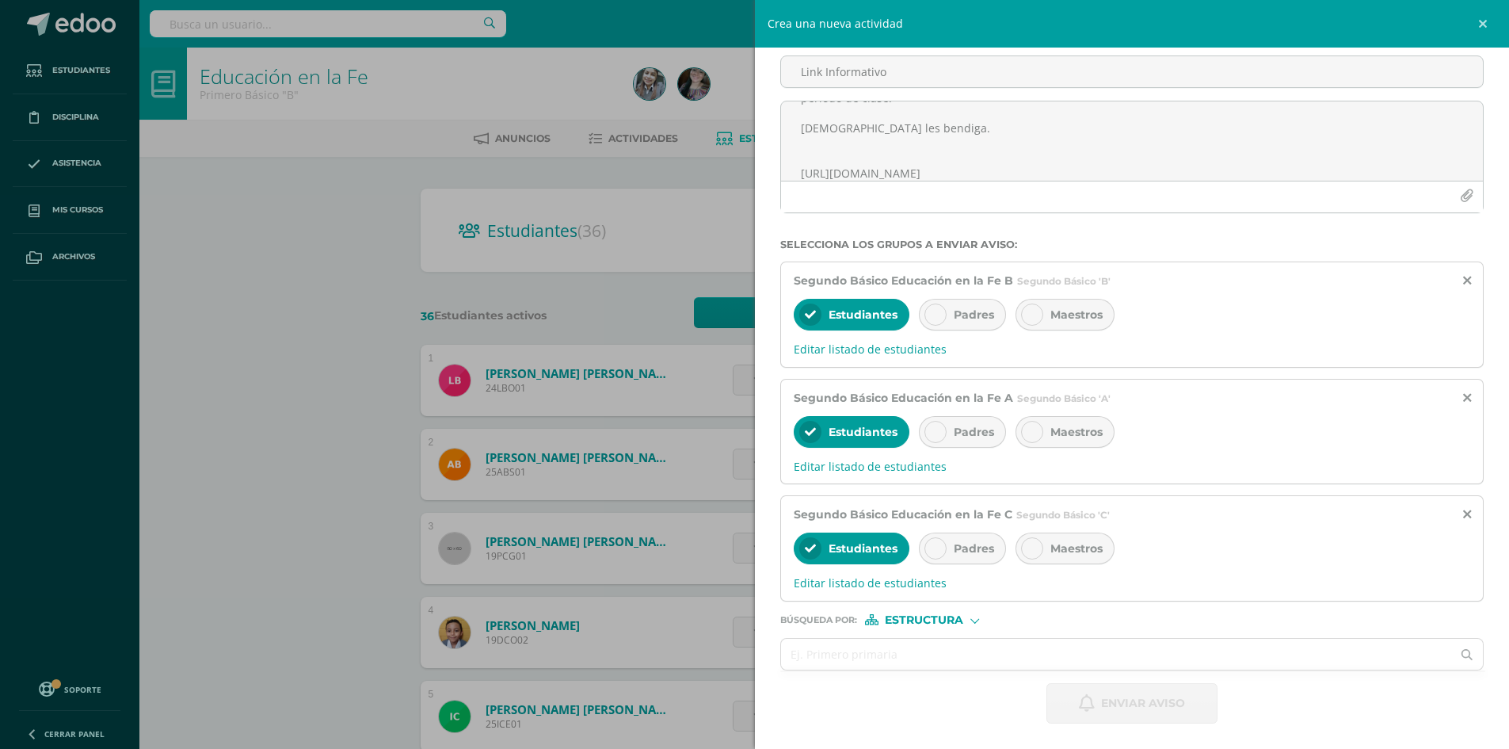
scroll to position [0, 0]
